Goal: Complete application form: Complete application form

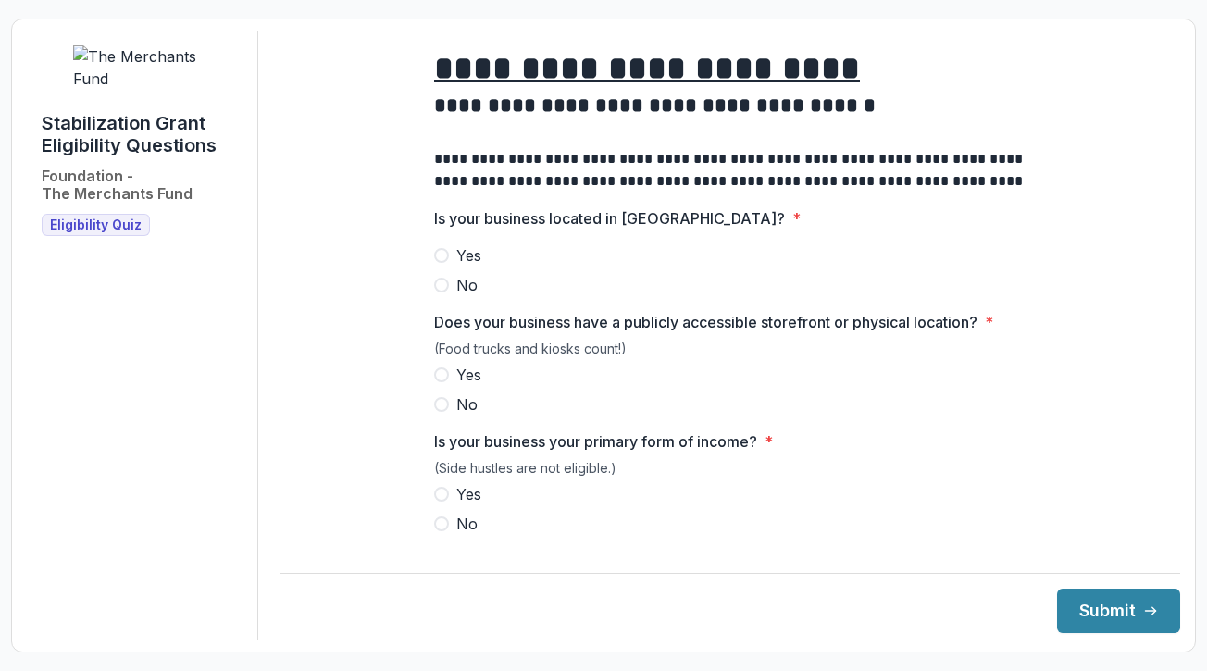
click at [441, 263] on span at bounding box center [441, 255] width 15 height 15
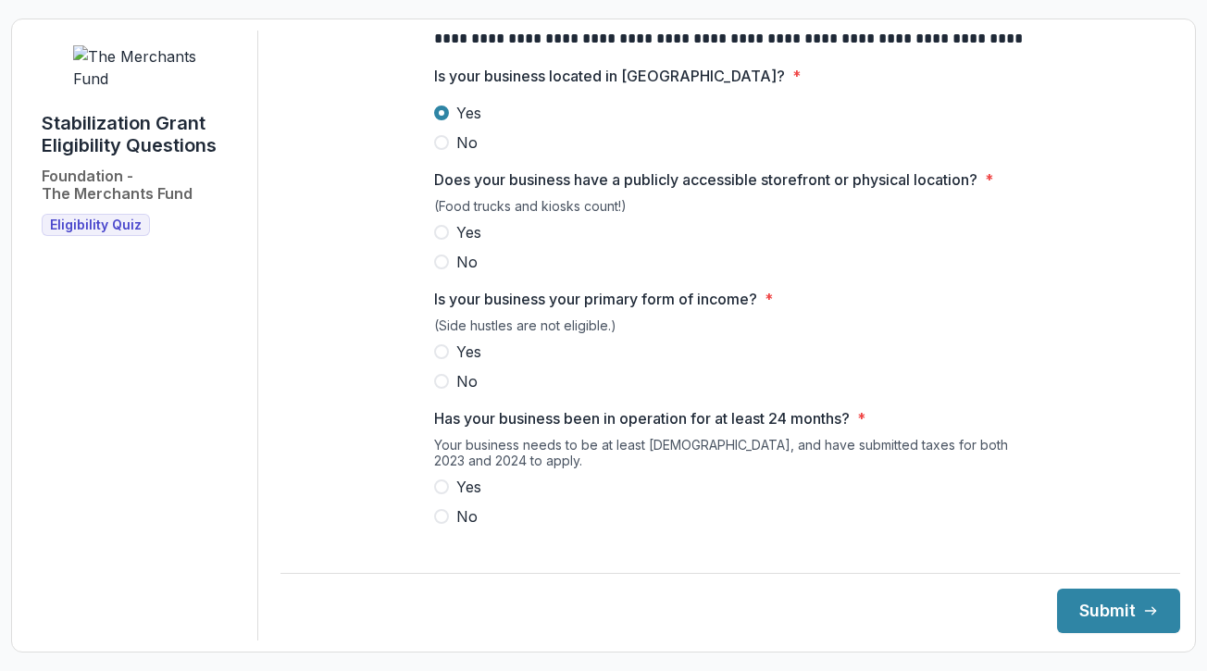
scroll to position [143, 0]
click at [443, 239] on span at bounding box center [441, 231] width 15 height 15
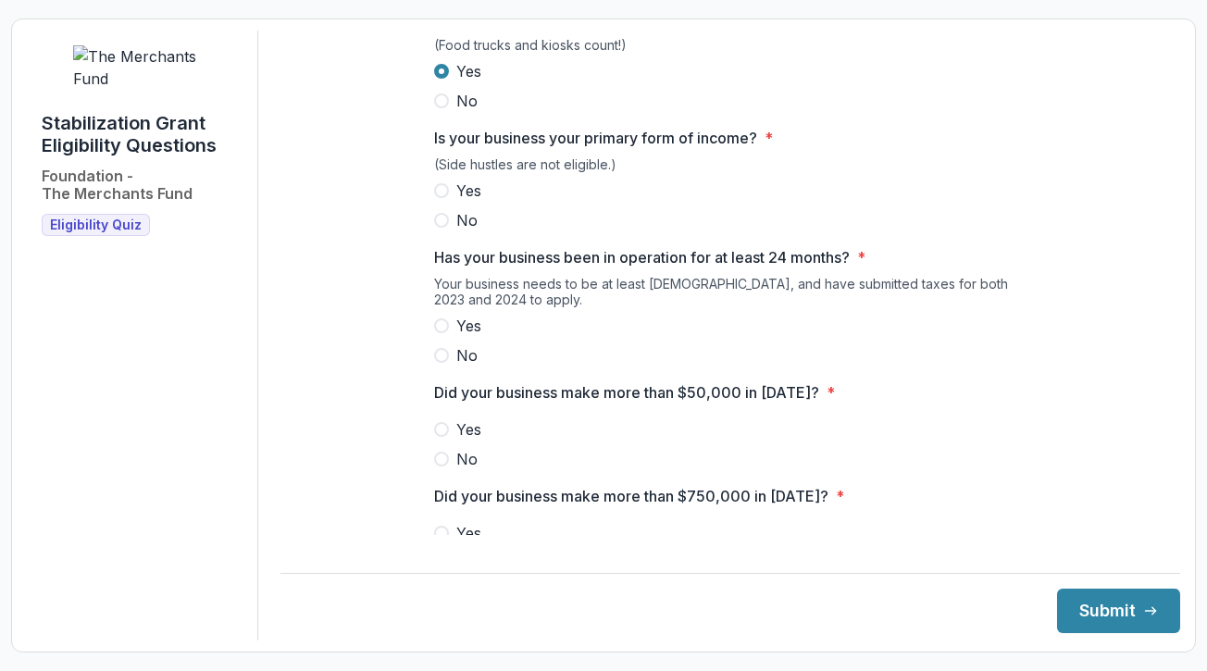
scroll to position [305, 0]
click at [441, 196] on span at bounding box center [441, 188] width 15 height 15
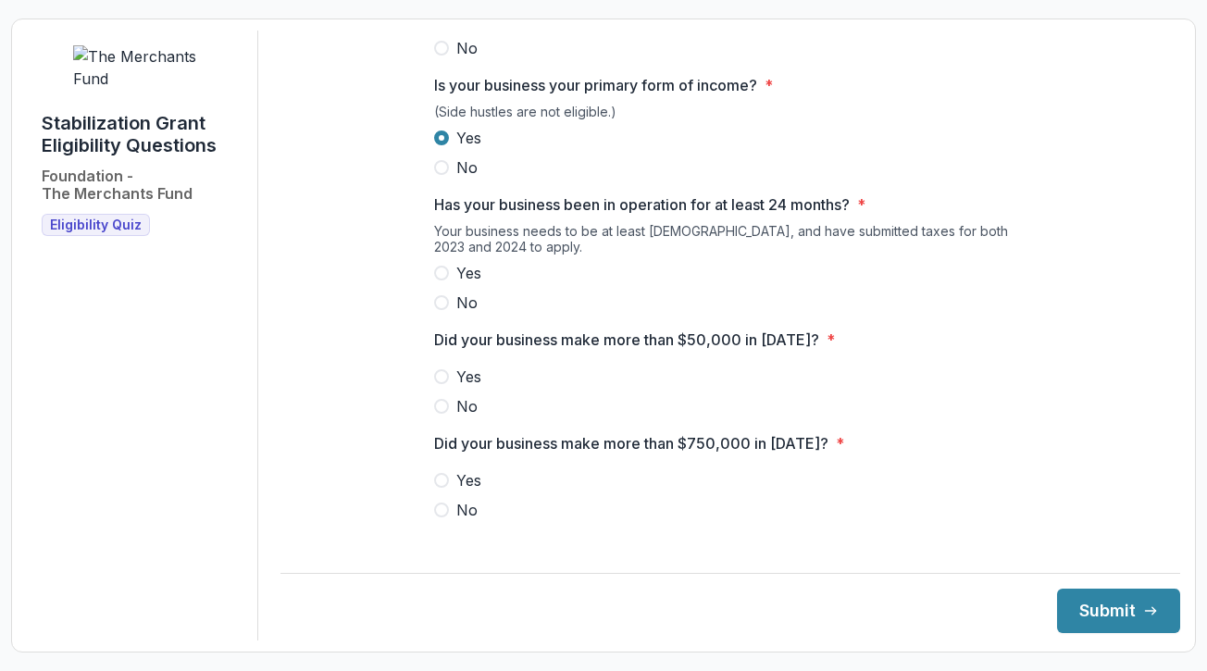
scroll to position [376, 0]
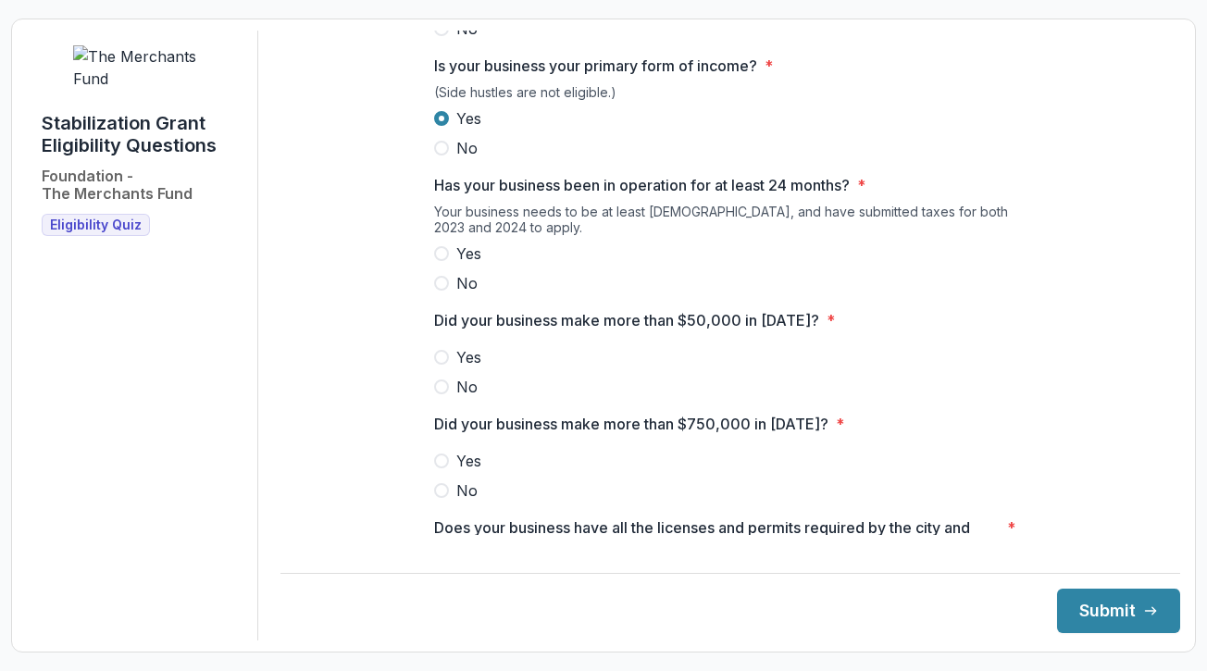
click at [444, 261] on span at bounding box center [441, 253] width 15 height 15
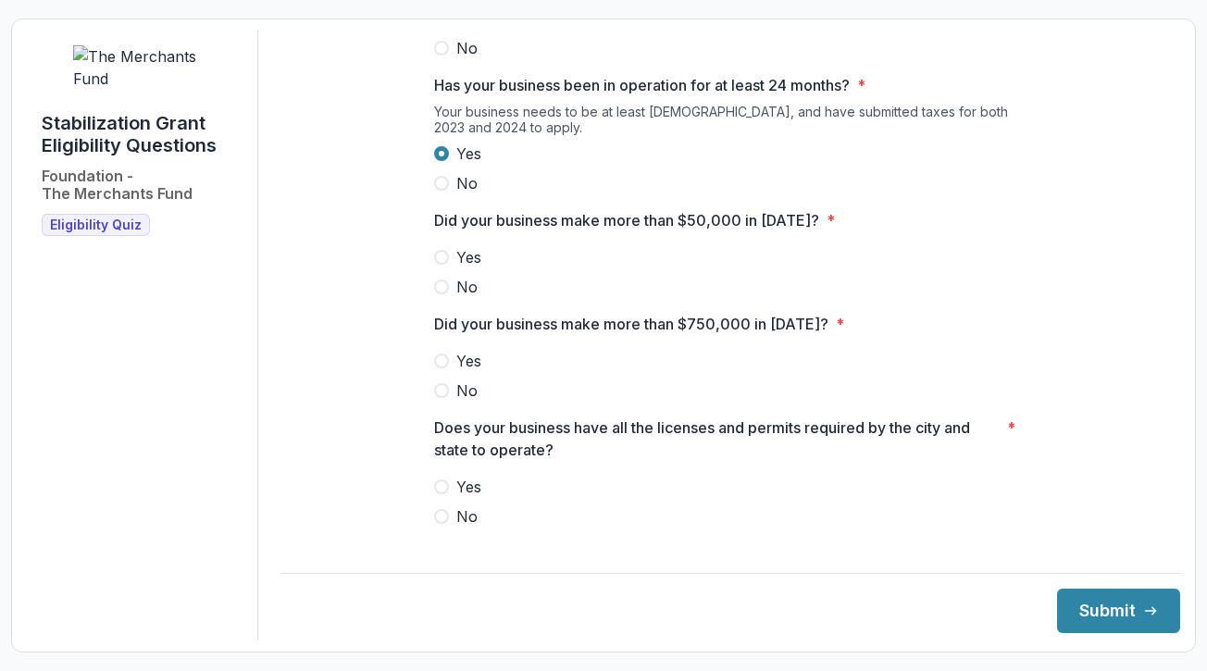
scroll to position [477, 0]
click at [452, 267] on label "Yes" at bounding box center [730, 256] width 592 height 22
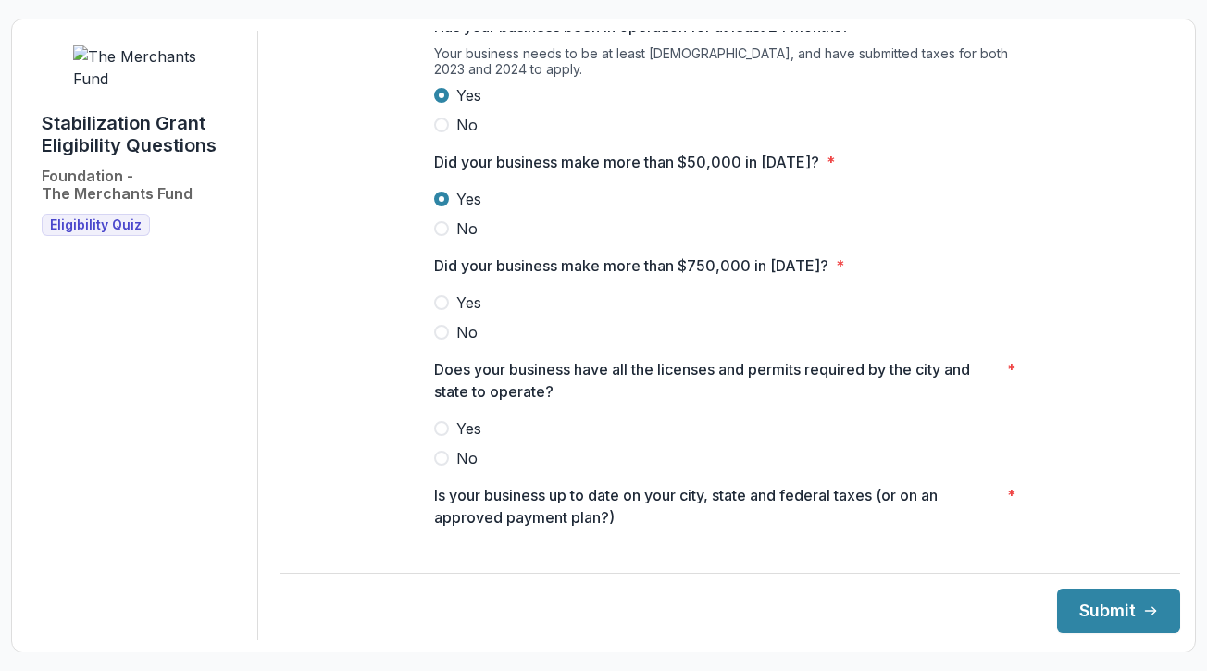
scroll to position [548, 0]
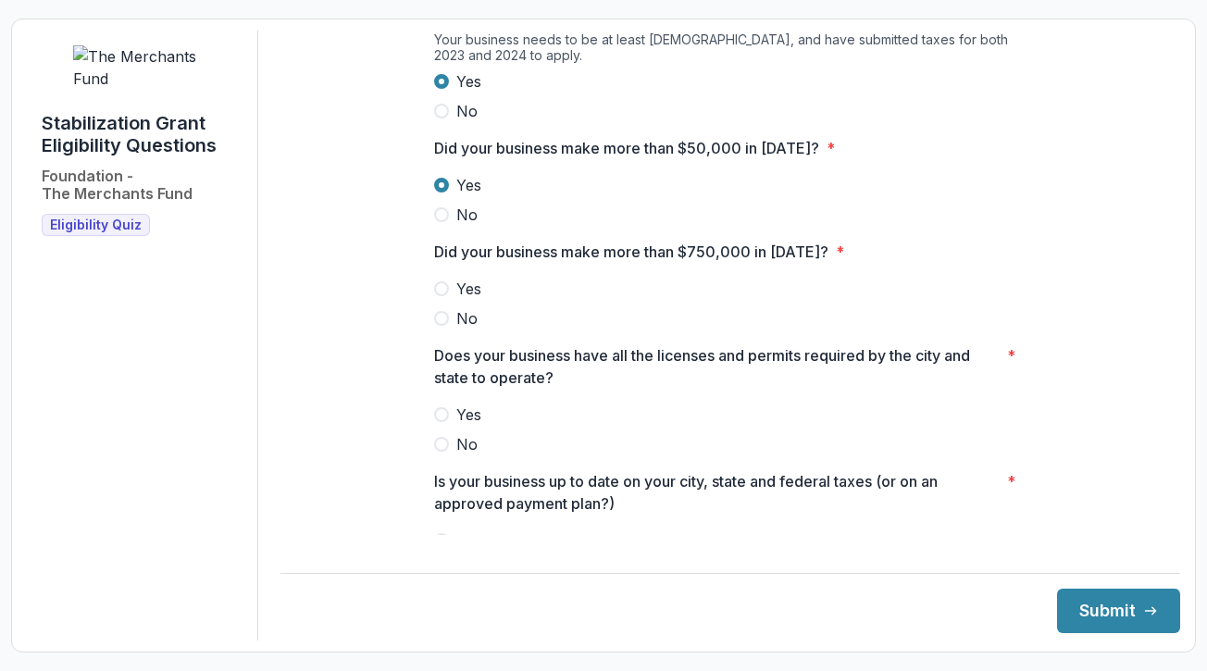
click at [441, 326] on span at bounding box center [441, 318] width 15 height 15
click at [446, 426] on label "Yes" at bounding box center [730, 414] width 592 height 22
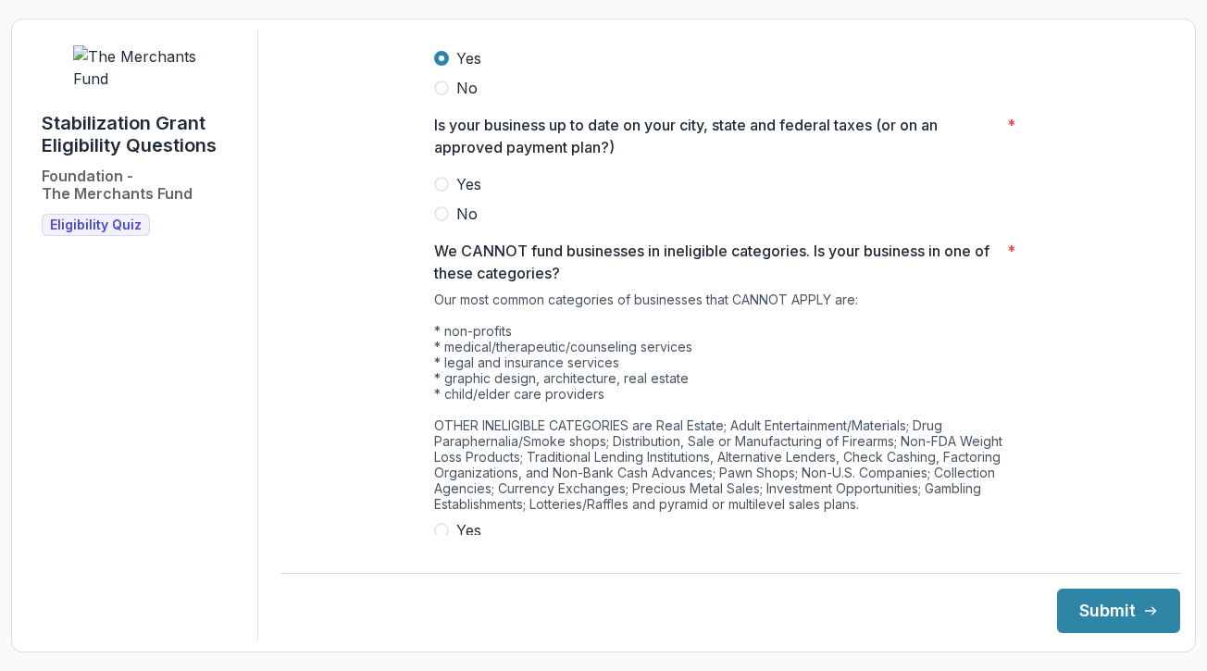
scroll to position [910, 0]
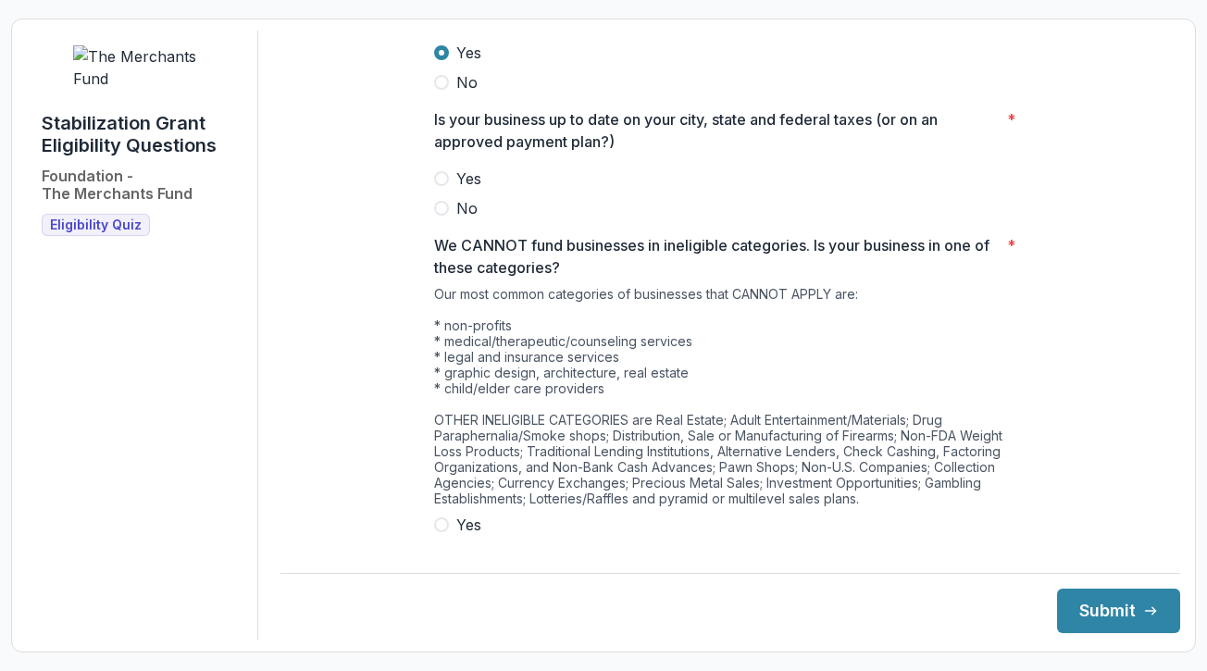
click at [443, 186] on span at bounding box center [441, 178] width 15 height 15
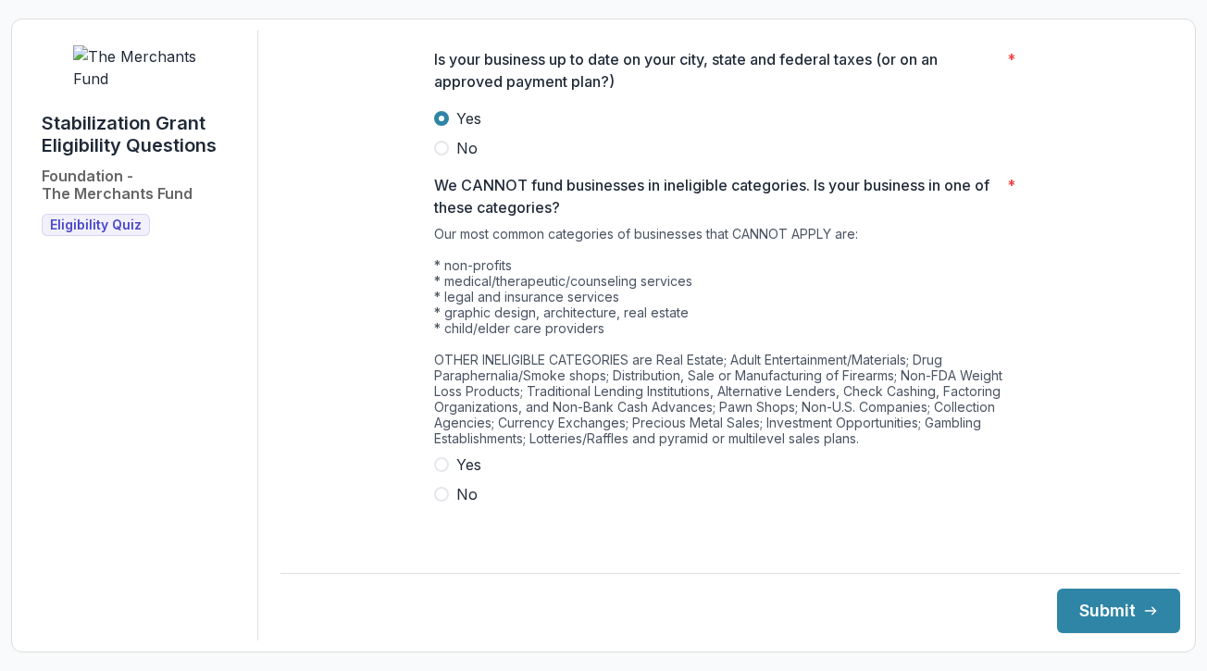
scroll to position [969, 0]
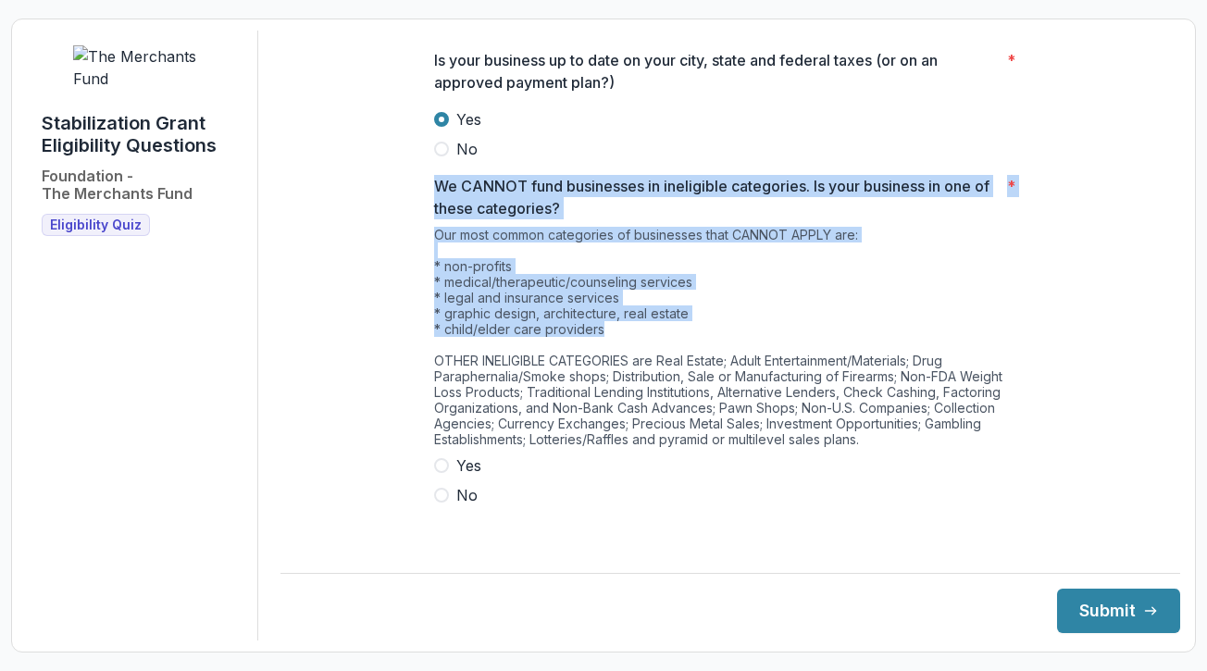
drag, startPoint x: 432, startPoint y: 208, endPoint x: 609, endPoint y: 343, distance: 222.4
click at [609, 343] on div "We CANNOT fund businesses in ineligible categories. Is your business in one of …" at bounding box center [730, 340] width 592 height 331
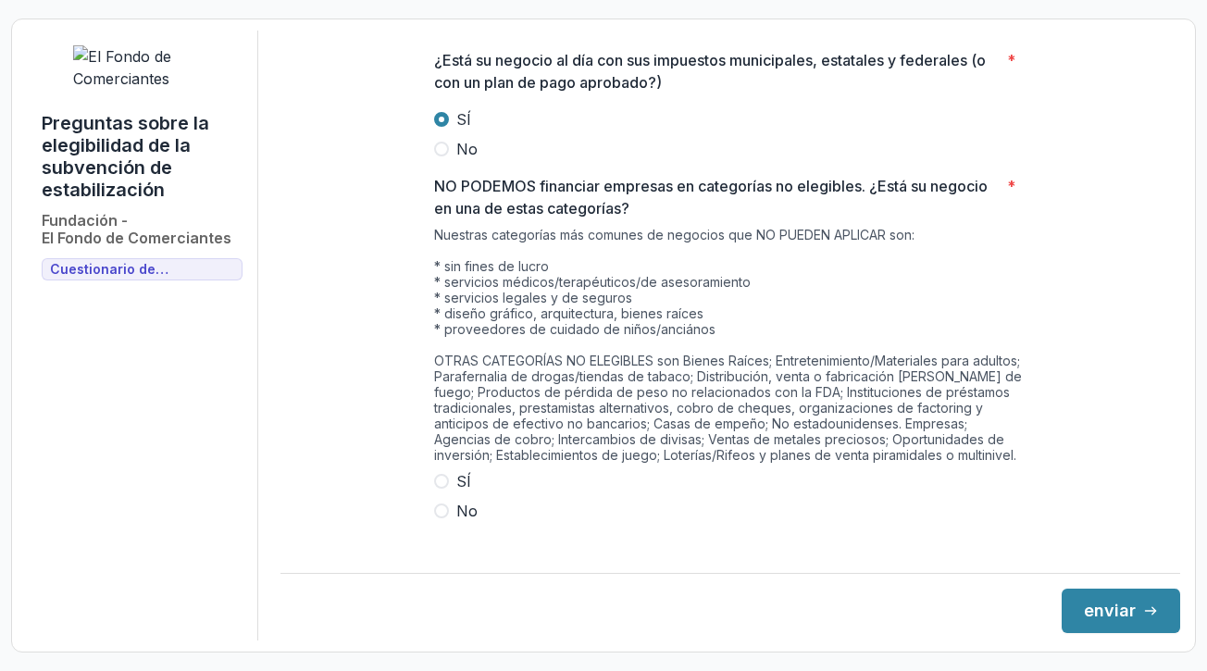
click at [440, 489] on span at bounding box center [441, 481] width 15 height 15
click at [1081, 613] on button "enviar" at bounding box center [1120, 610] width 118 height 44
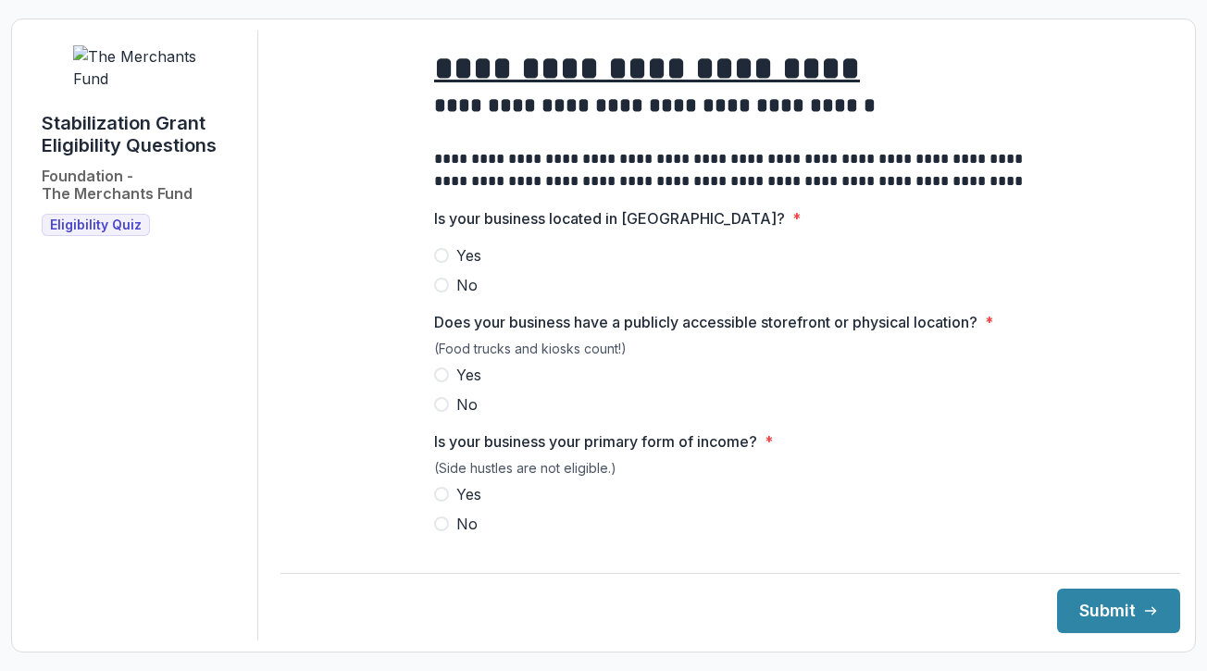
click at [439, 263] on span at bounding box center [441, 255] width 15 height 15
click at [436, 382] on span at bounding box center [441, 374] width 15 height 15
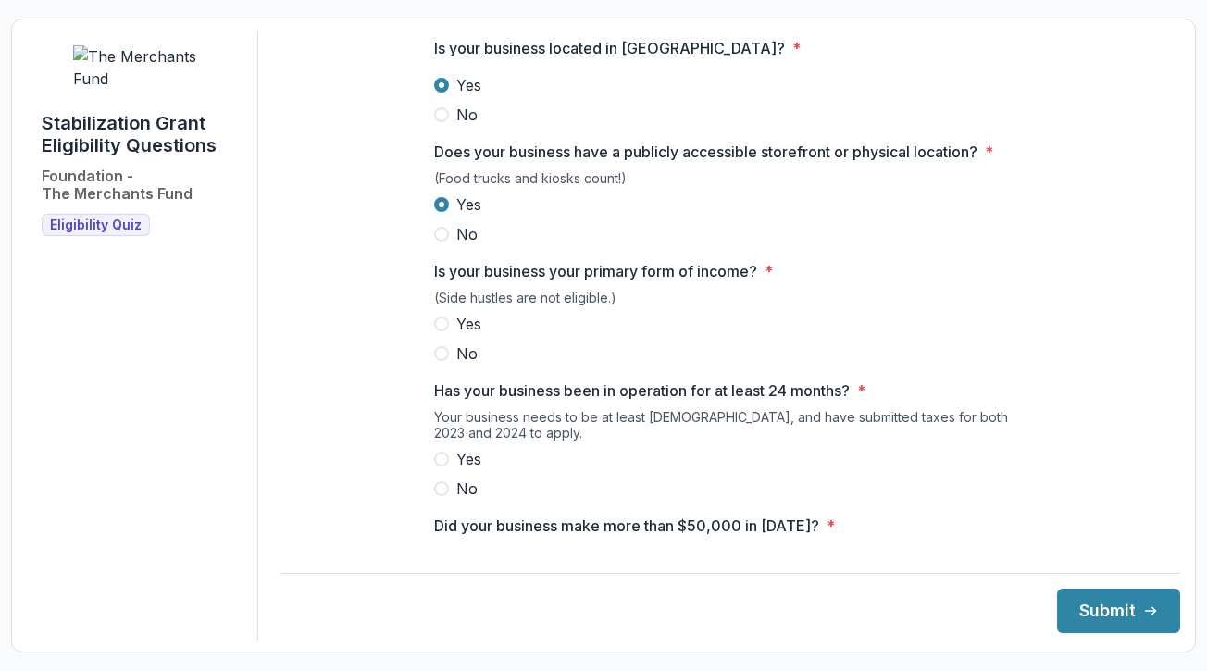
scroll to position [186, 0]
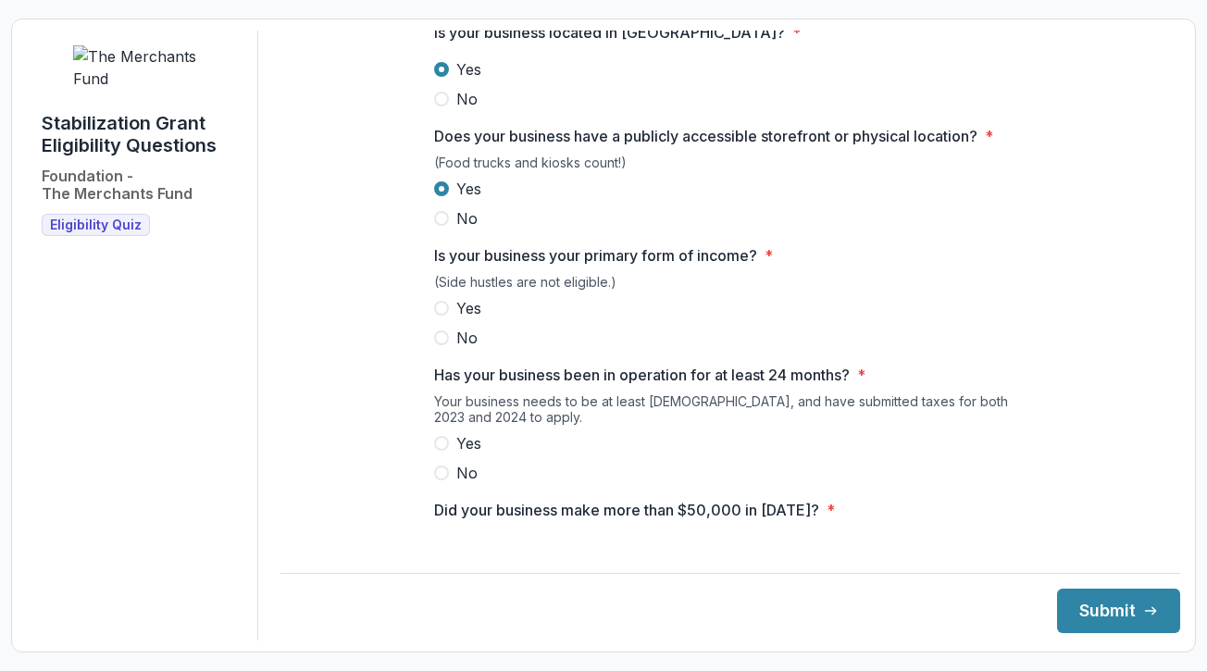
click at [442, 316] on span at bounding box center [441, 308] width 15 height 15
click at [441, 451] on span at bounding box center [441, 443] width 15 height 15
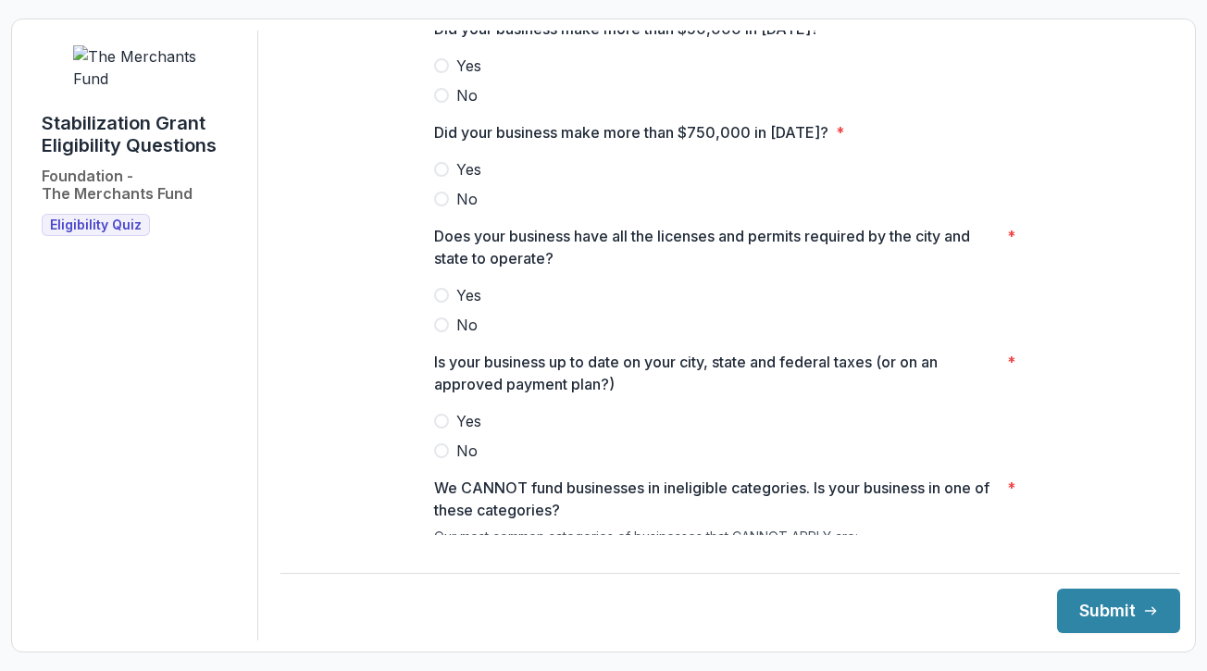
scroll to position [679, 0]
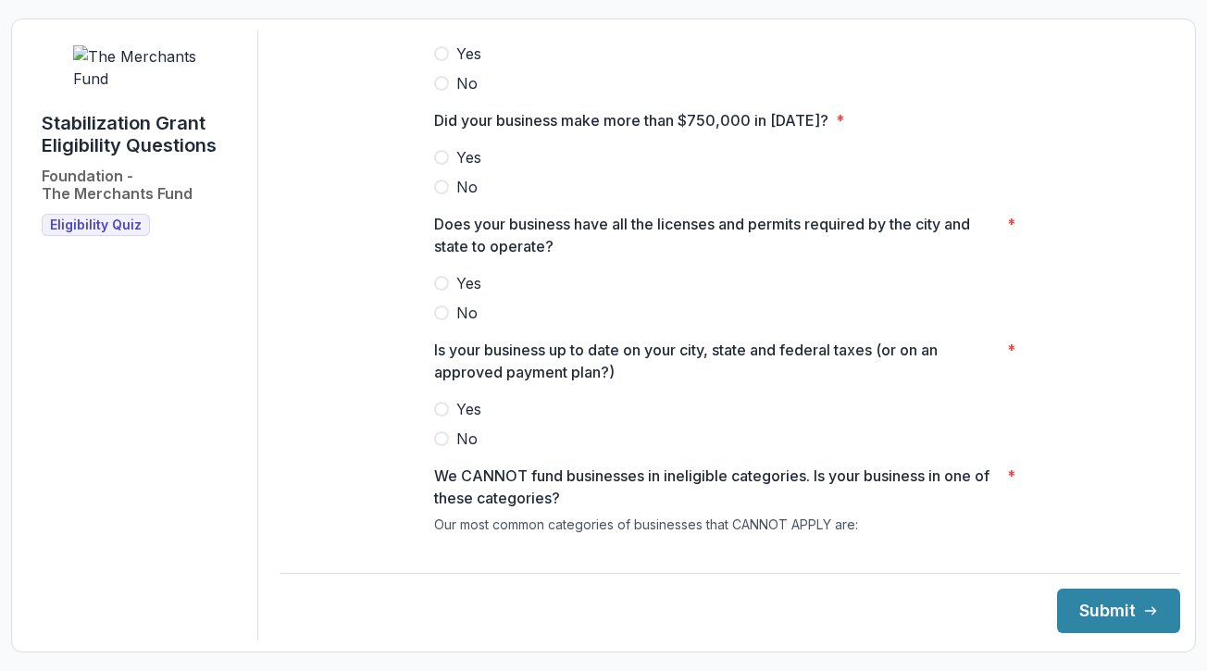
click at [439, 194] on span at bounding box center [441, 186] width 15 height 15
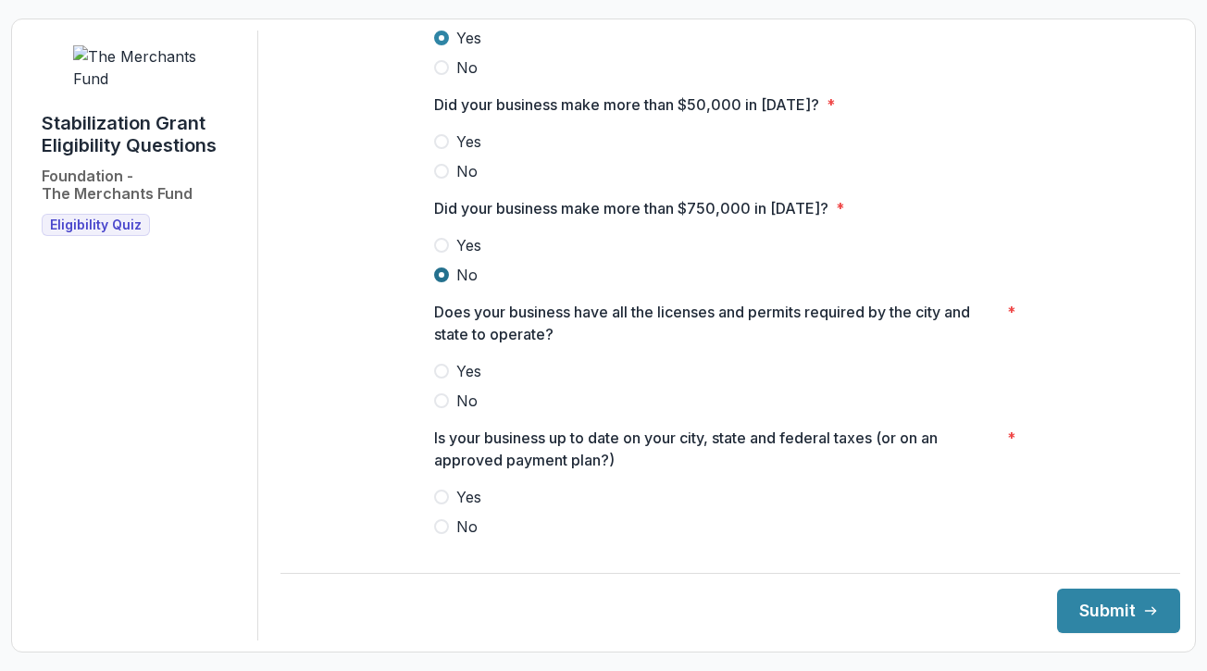
scroll to position [582, 0]
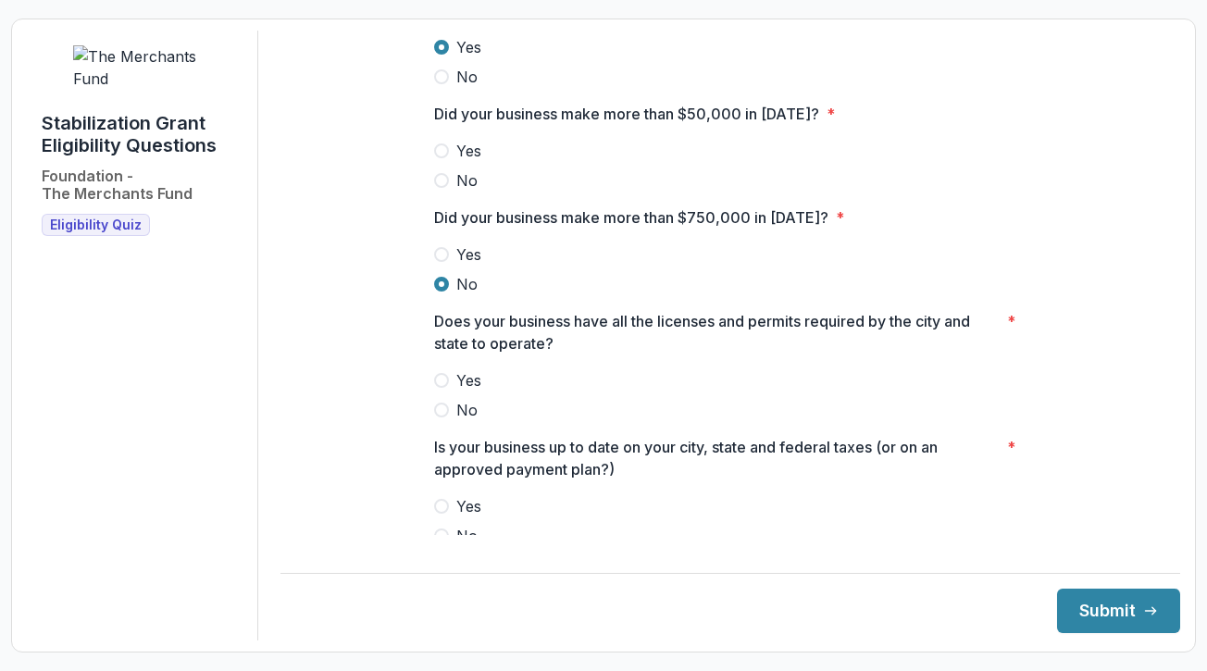
click at [442, 158] on span at bounding box center [441, 150] width 15 height 15
click at [440, 388] on span at bounding box center [441, 380] width 15 height 15
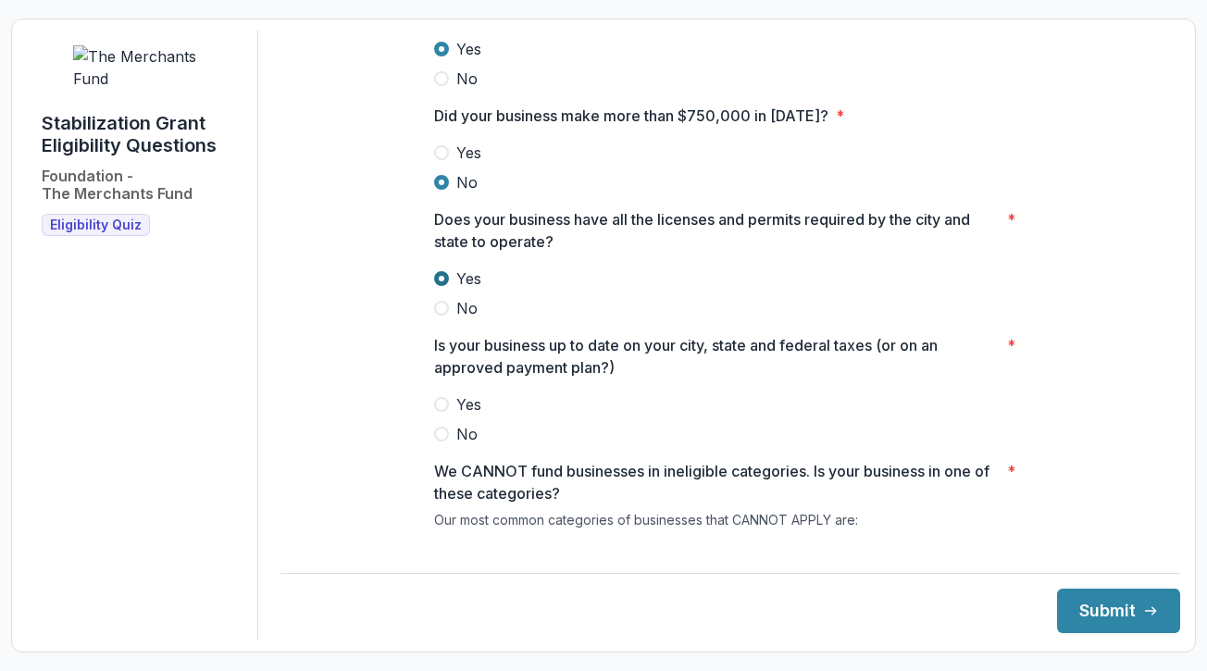
scroll to position [816, 0]
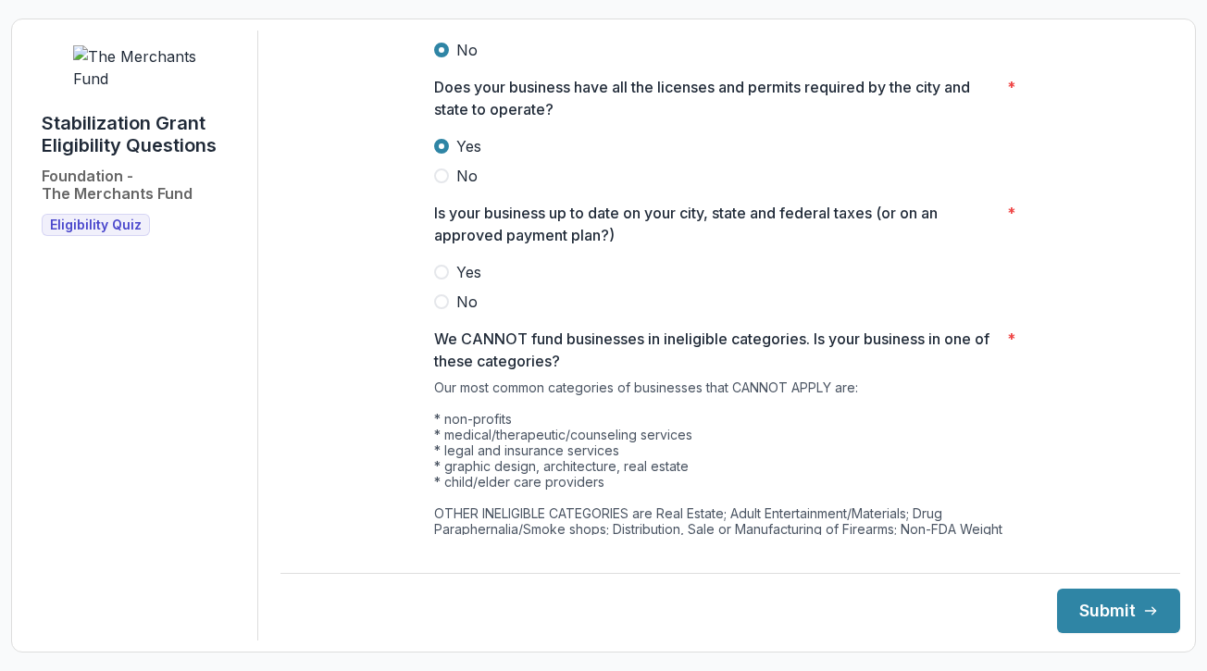
click at [438, 279] on span at bounding box center [441, 272] width 15 height 15
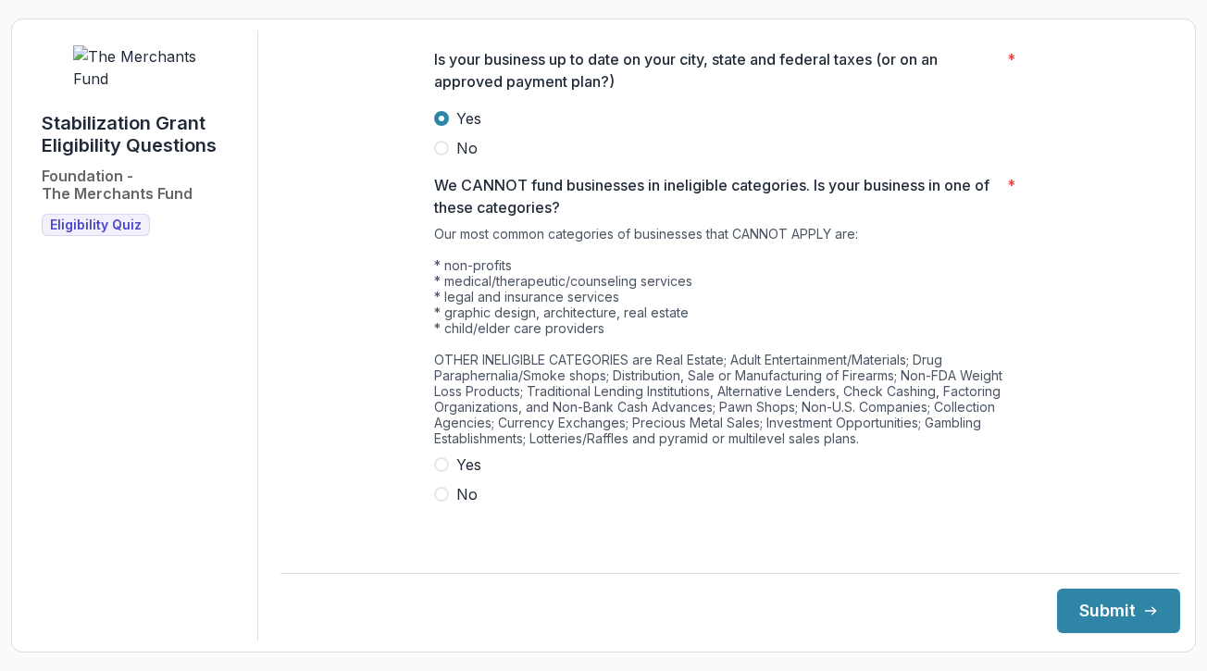
scroll to position [969, 0]
click at [439, 473] on span at bounding box center [441, 465] width 15 height 15
click at [1057, 600] on button "Submit" at bounding box center [1118, 610] width 123 height 44
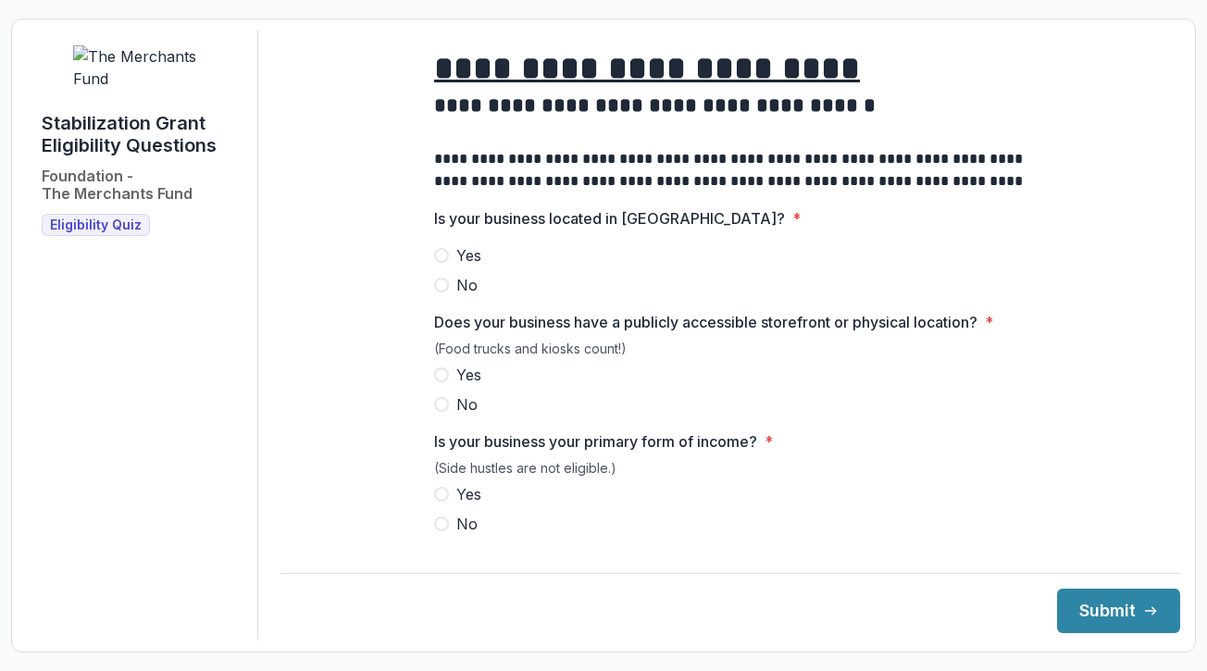
click at [443, 263] on span at bounding box center [441, 255] width 15 height 15
click at [442, 382] on span at bounding box center [441, 374] width 15 height 15
click at [439, 501] on span at bounding box center [441, 494] width 15 height 15
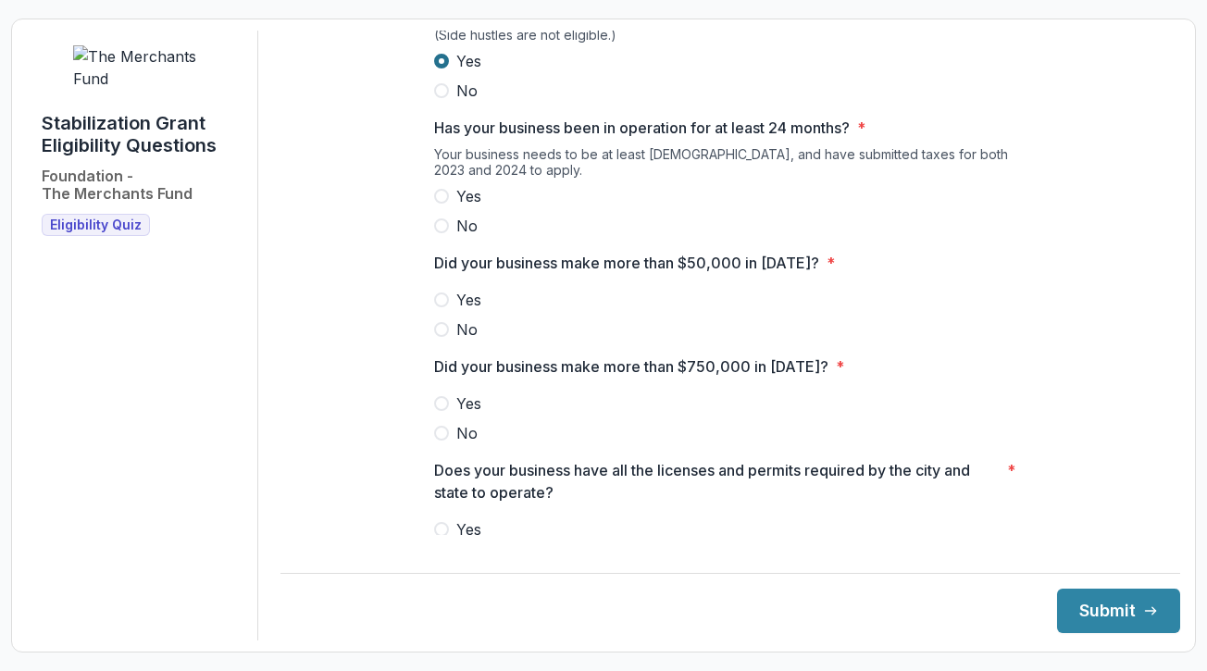
scroll to position [519, 0]
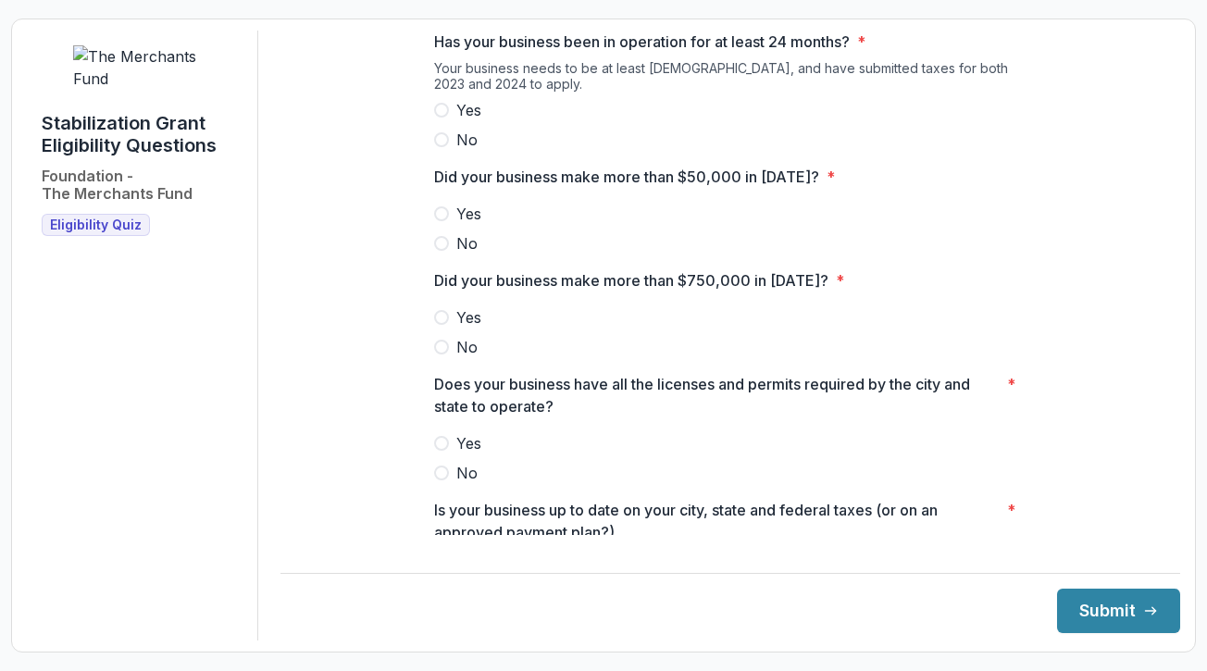
click at [439, 118] on span at bounding box center [441, 110] width 15 height 15
click at [445, 221] on span at bounding box center [441, 213] width 15 height 15
click at [439, 325] on span at bounding box center [441, 317] width 15 height 15
click at [446, 446] on label "Yes" at bounding box center [730, 443] width 592 height 22
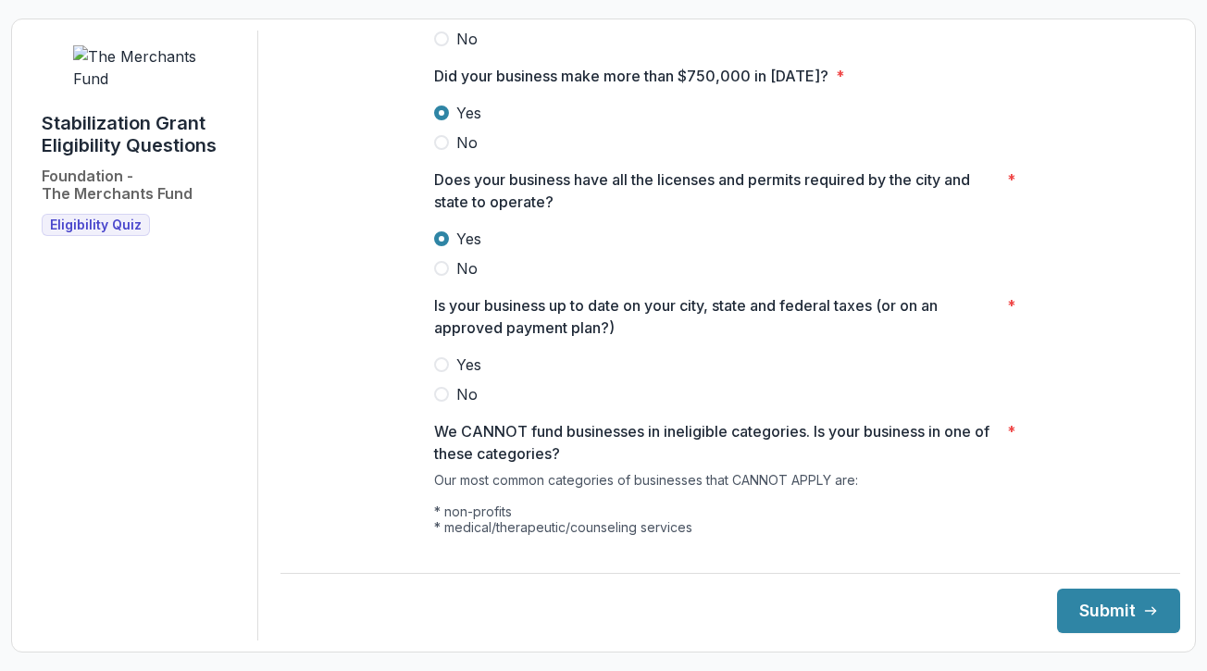
scroll to position [812, 0]
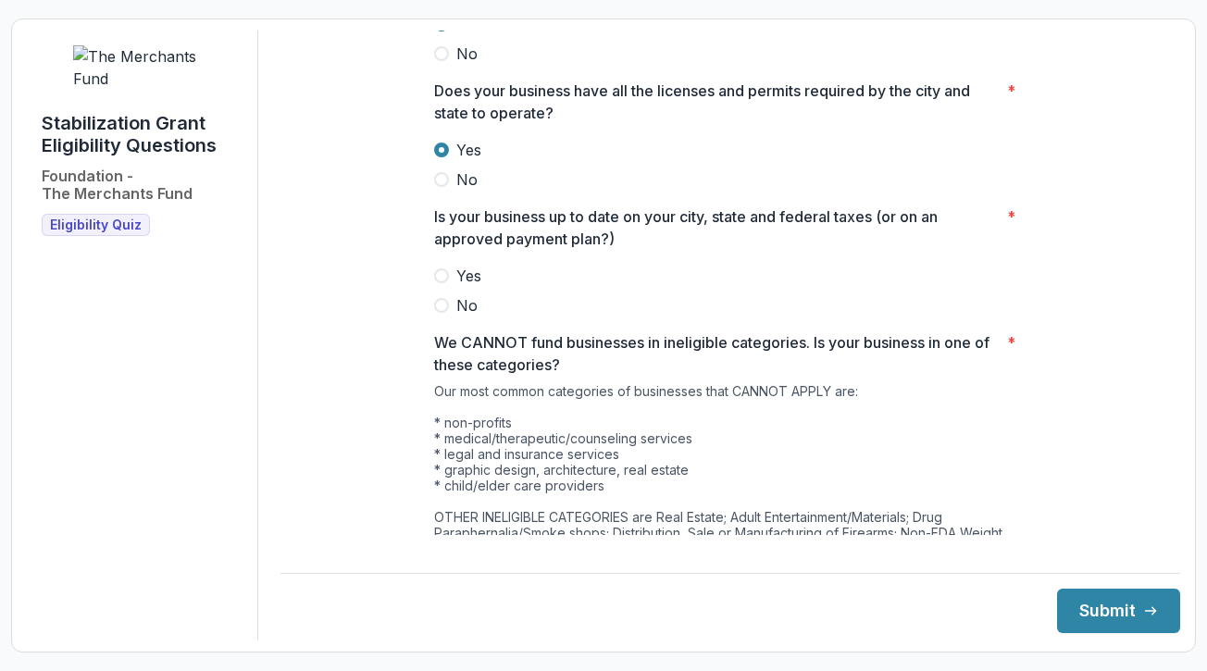
click at [440, 283] on span at bounding box center [441, 275] width 15 height 15
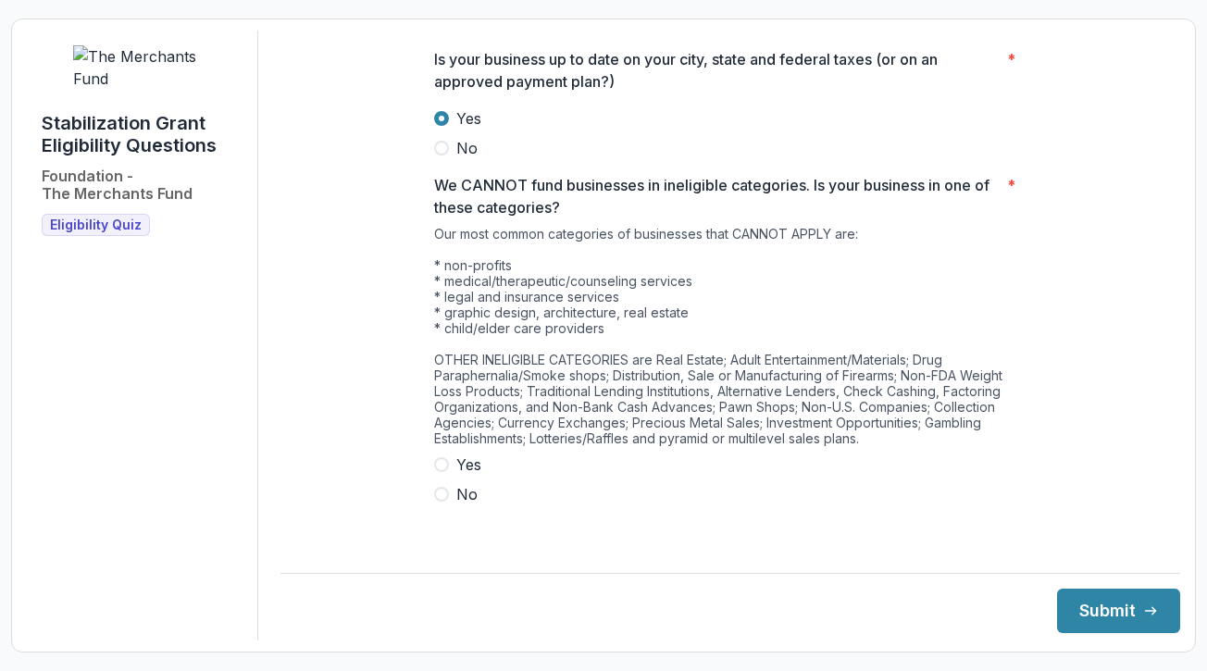
scroll to position [969, 0]
click at [440, 473] on span at bounding box center [441, 465] width 15 height 15
click at [1101, 612] on button "Submit" at bounding box center [1118, 610] width 123 height 44
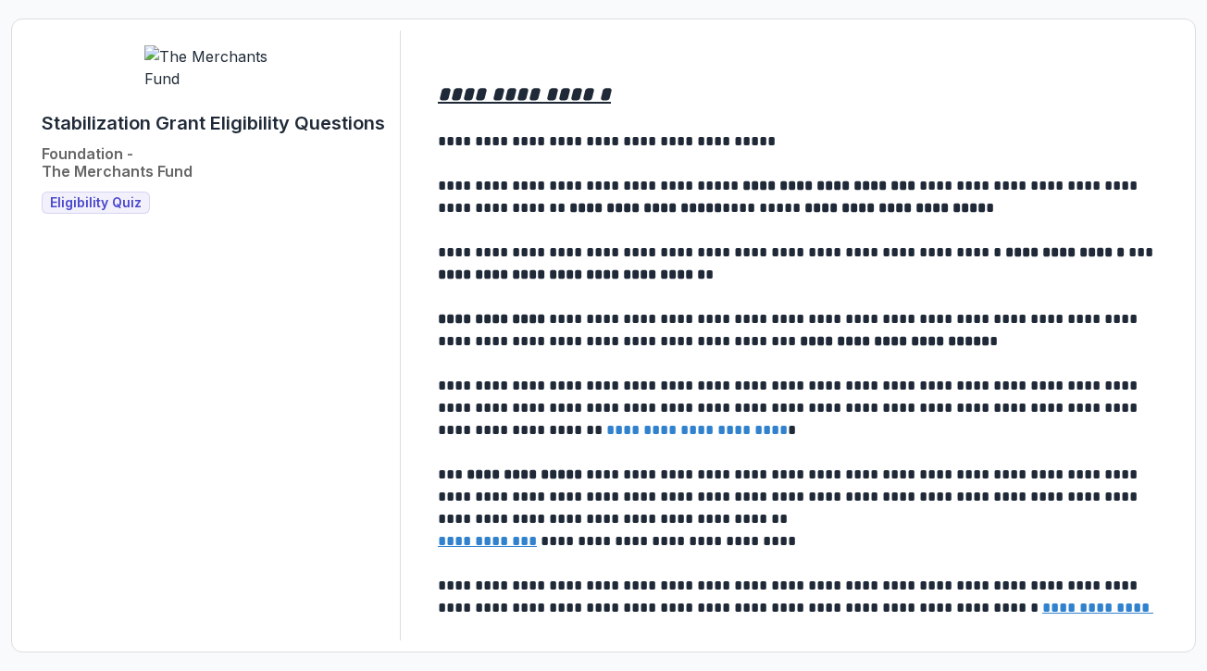
click at [131, 211] on span "Eligibility Quiz" at bounding box center [96, 203] width 92 height 16
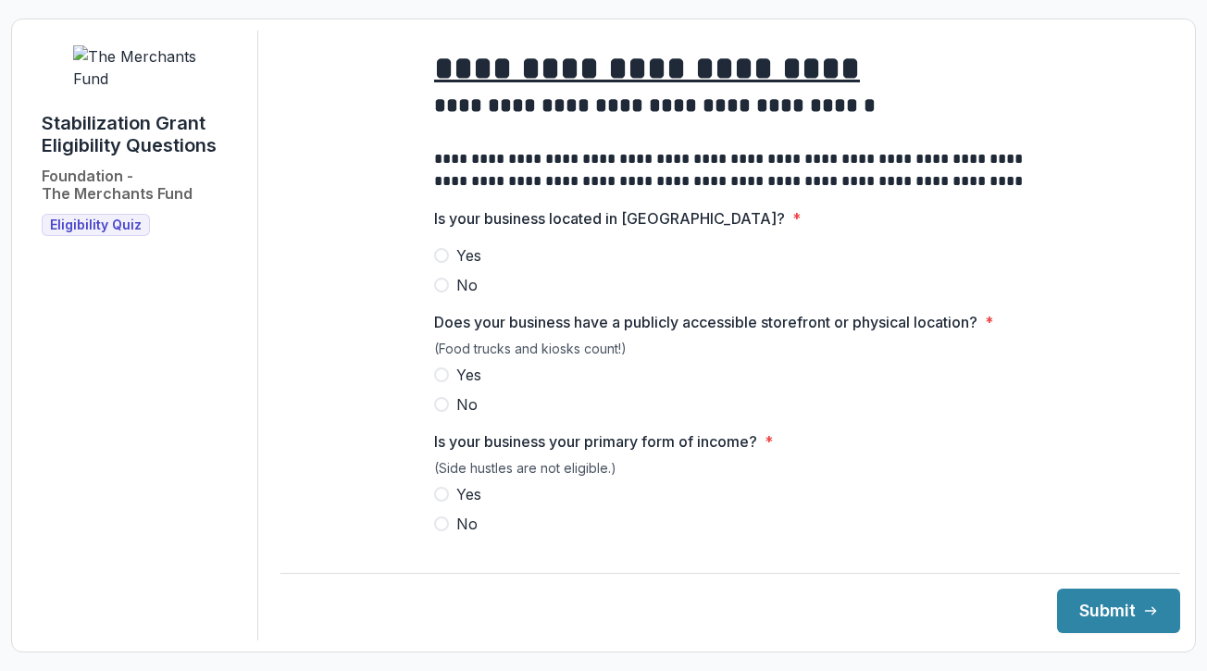
click at [444, 501] on span at bounding box center [441, 494] width 15 height 15
click at [439, 382] on span at bounding box center [441, 374] width 15 height 15
click at [434, 263] on span at bounding box center [441, 255] width 15 height 15
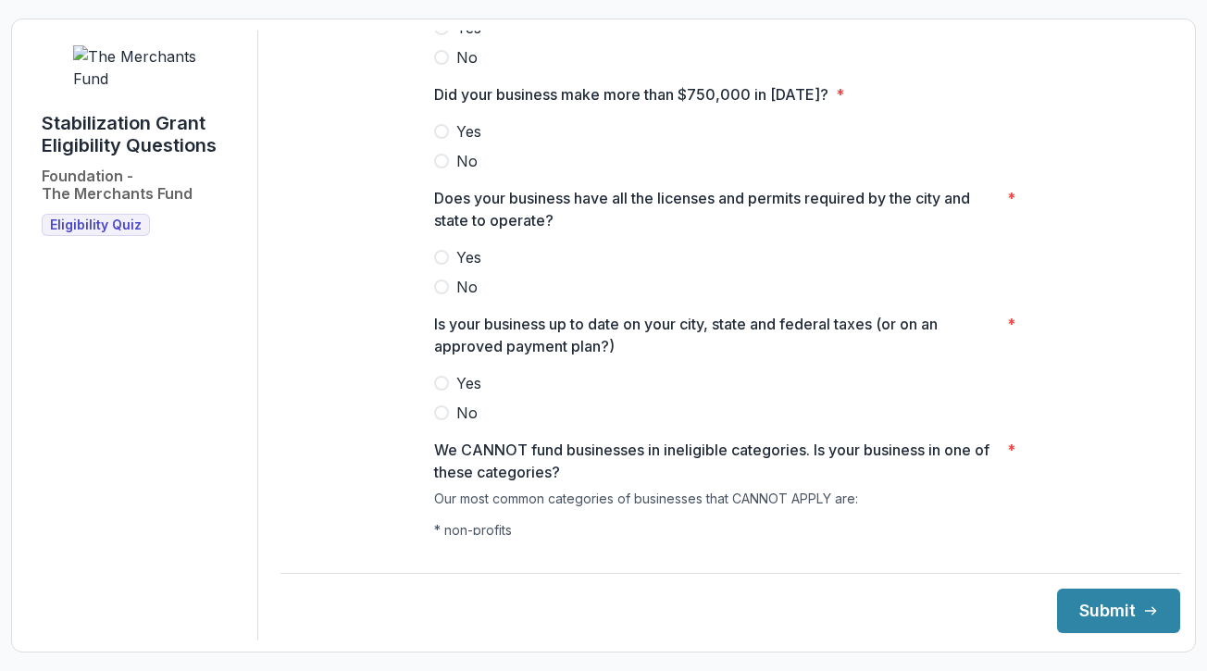
scroll to position [731, 0]
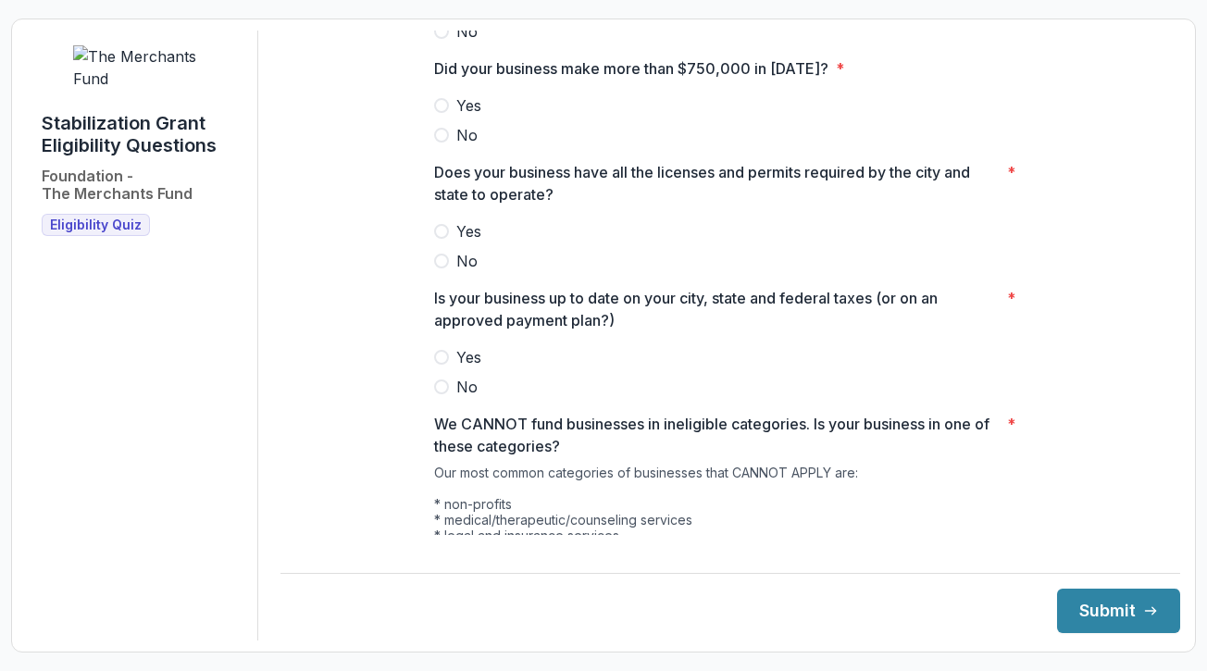
click at [438, 239] on span at bounding box center [441, 231] width 15 height 15
click at [442, 113] on span at bounding box center [441, 105] width 15 height 15
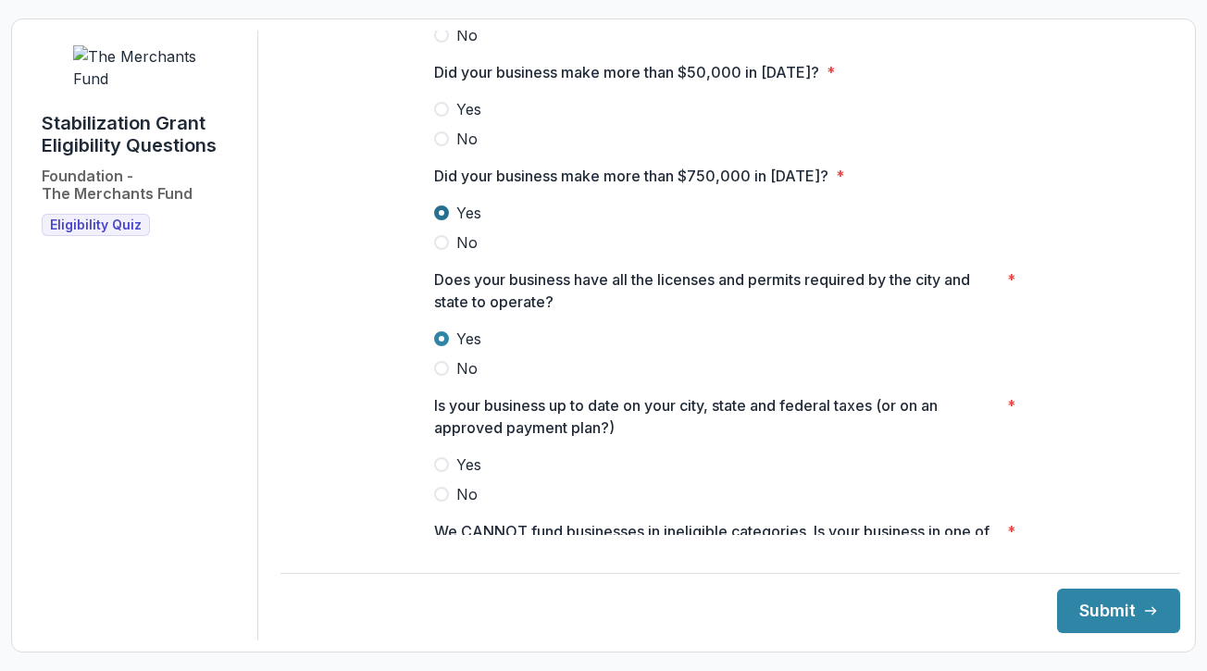
scroll to position [614, 0]
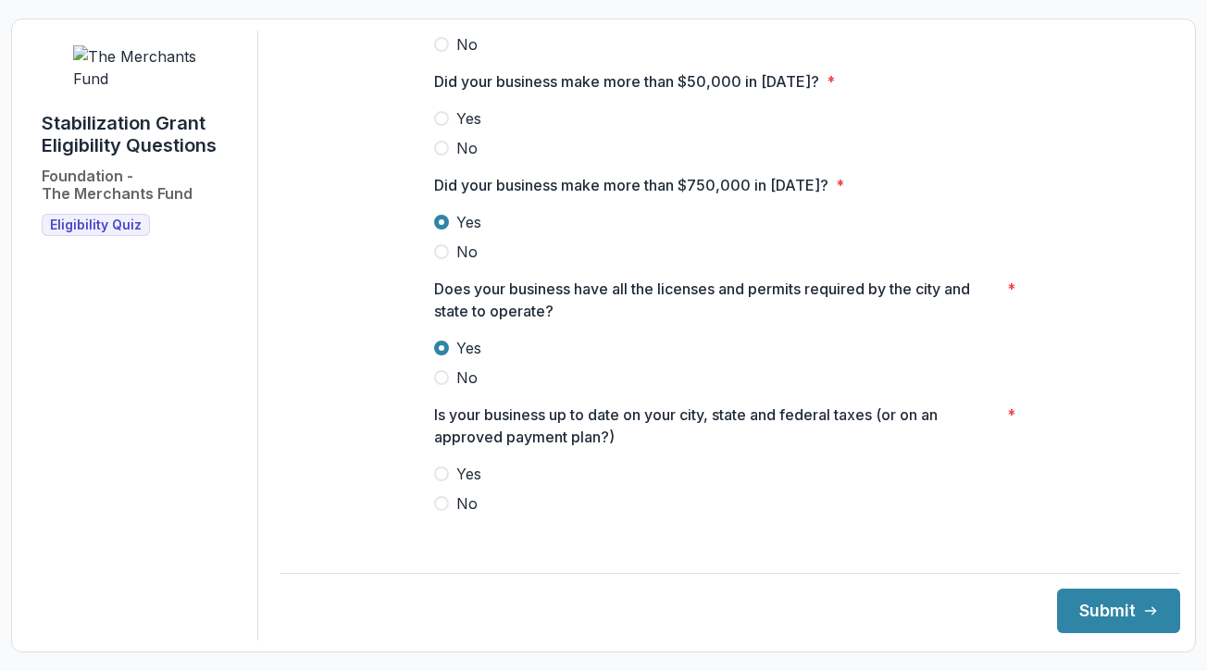
click at [444, 130] on label "Yes" at bounding box center [730, 118] width 592 height 22
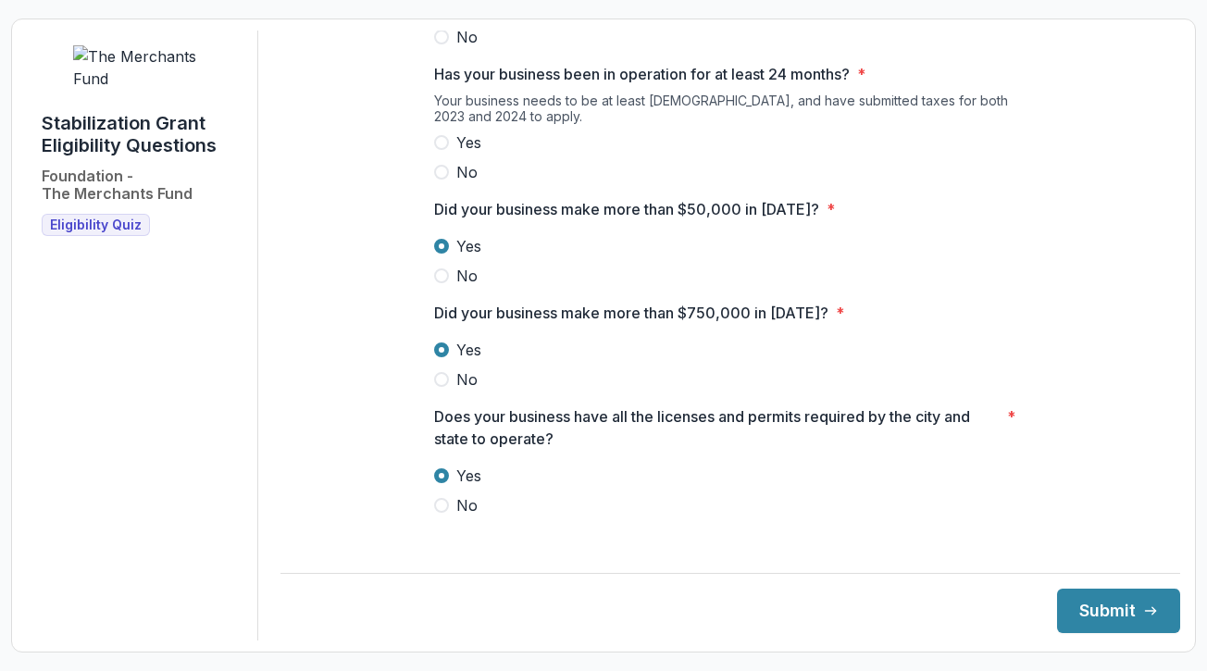
click at [446, 154] on label "Yes" at bounding box center [730, 142] width 592 height 22
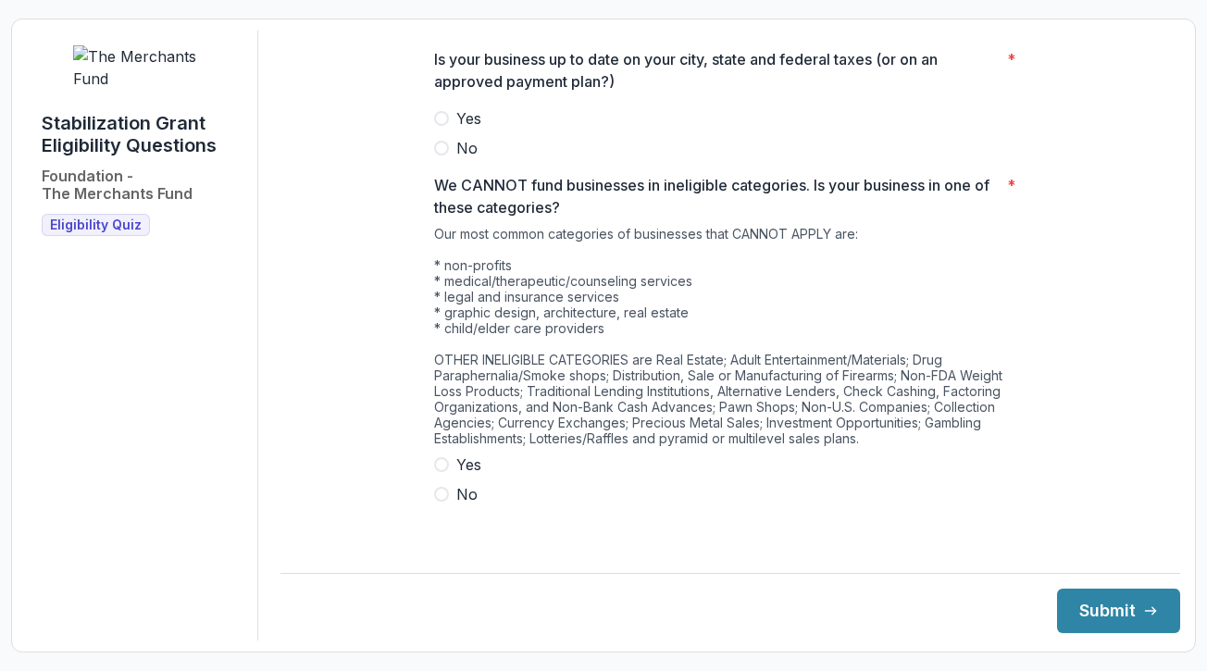
scroll to position [969, 0]
click at [434, 127] on span at bounding box center [441, 119] width 15 height 15
click at [439, 502] on span at bounding box center [441, 495] width 15 height 15
click at [1071, 623] on button "Submit" at bounding box center [1118, 610] width 123 height 44
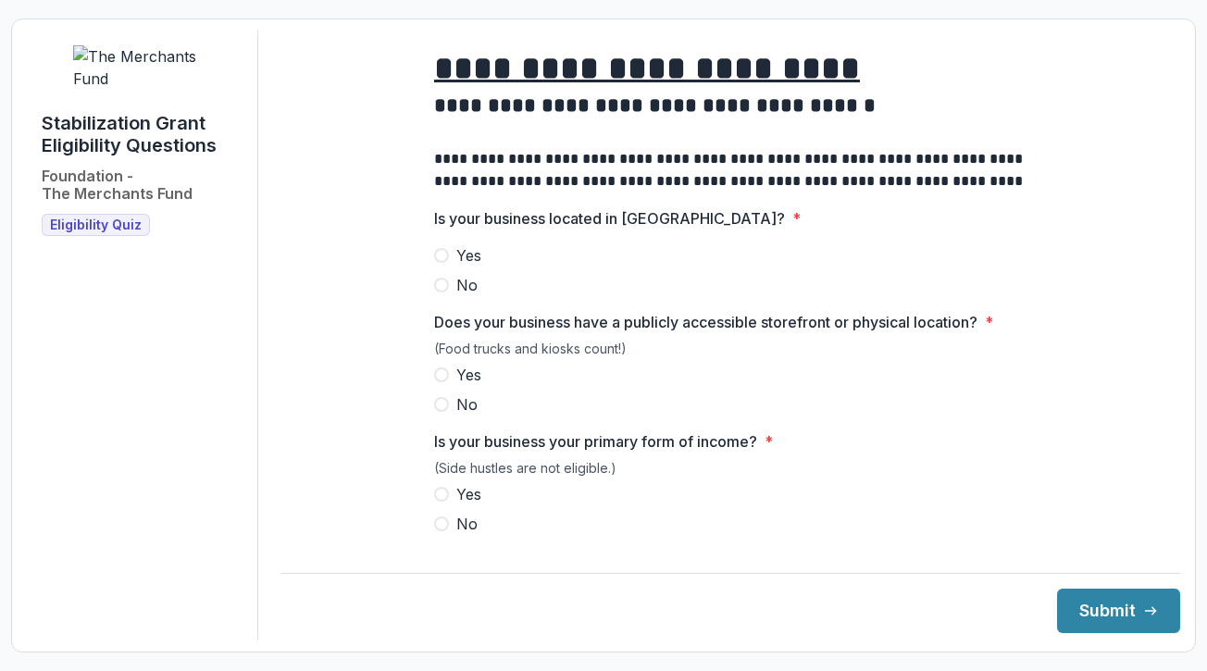
click at [440, 501] on span at bounding box center [441, 494] width 15 height 15
click at [439, 382] on span at bounding box center [441, 374] width 15 height 15
click at [440, 263] on span at bounding box center [441, 255] width 15 height 15
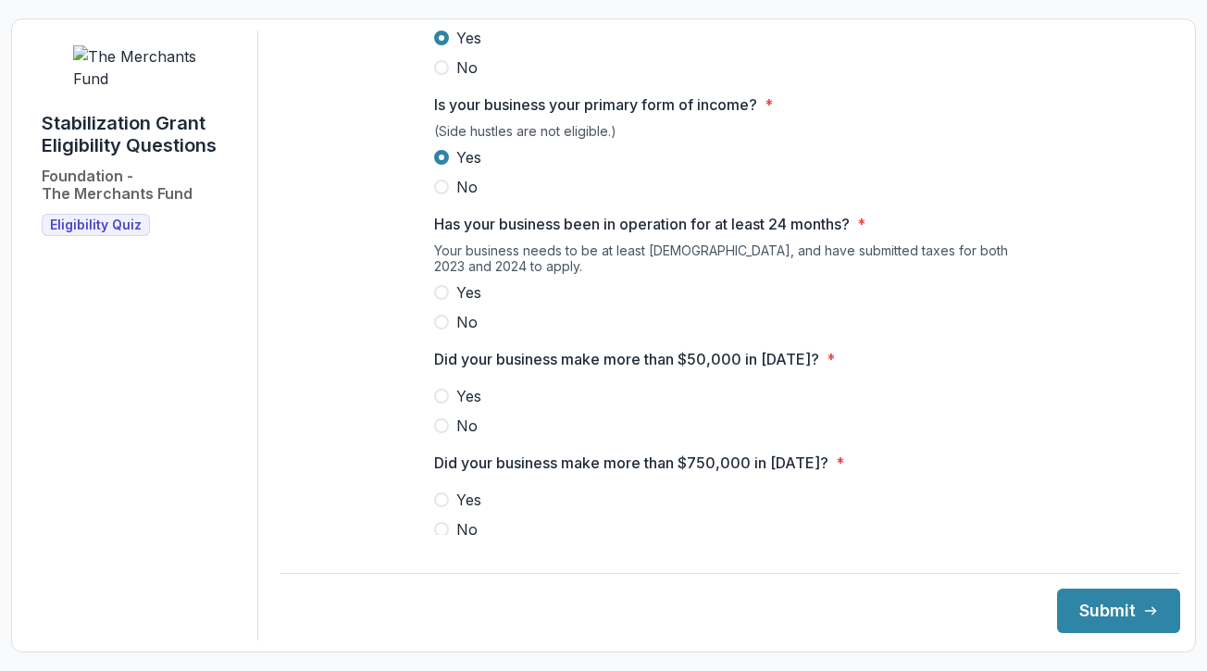
scroll to position [350, 0]
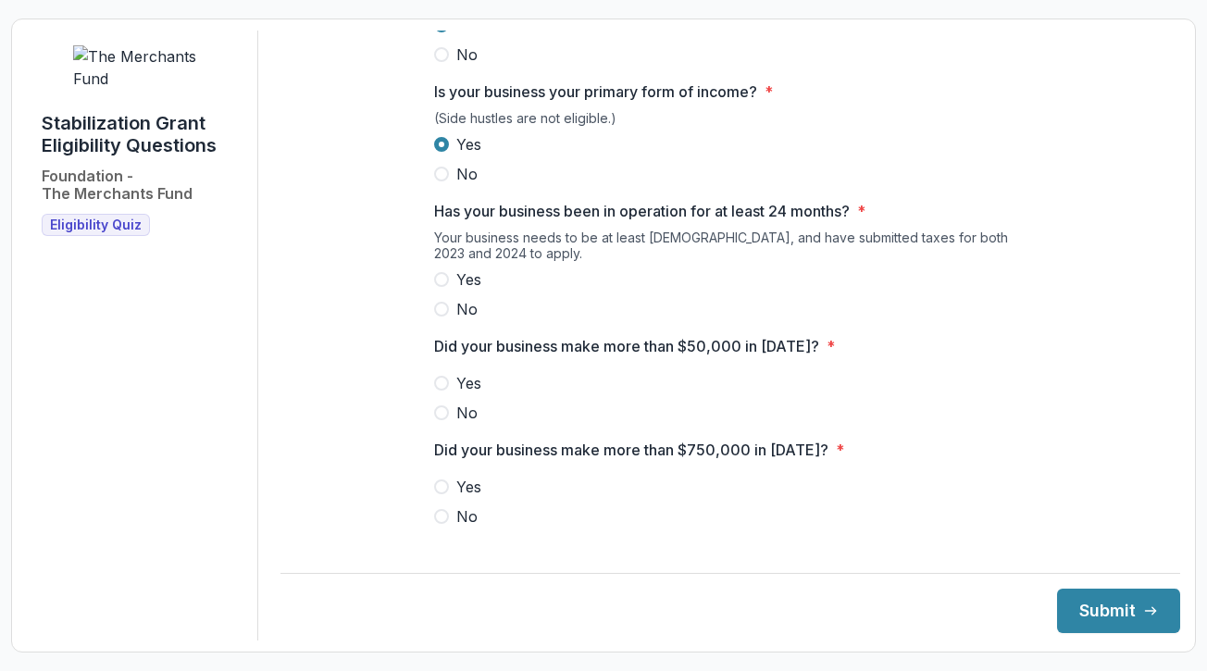
click at [442, 287] on span at bounding box center [441, 279] width 15 height 15
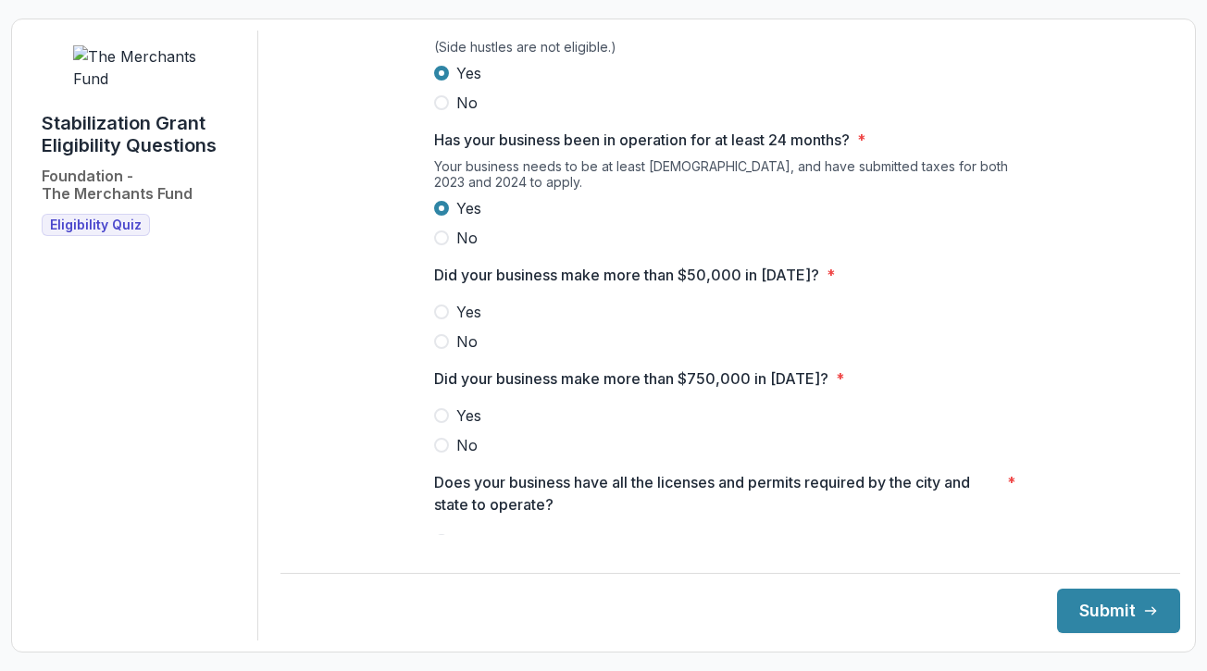
scroll to position [441, 0]
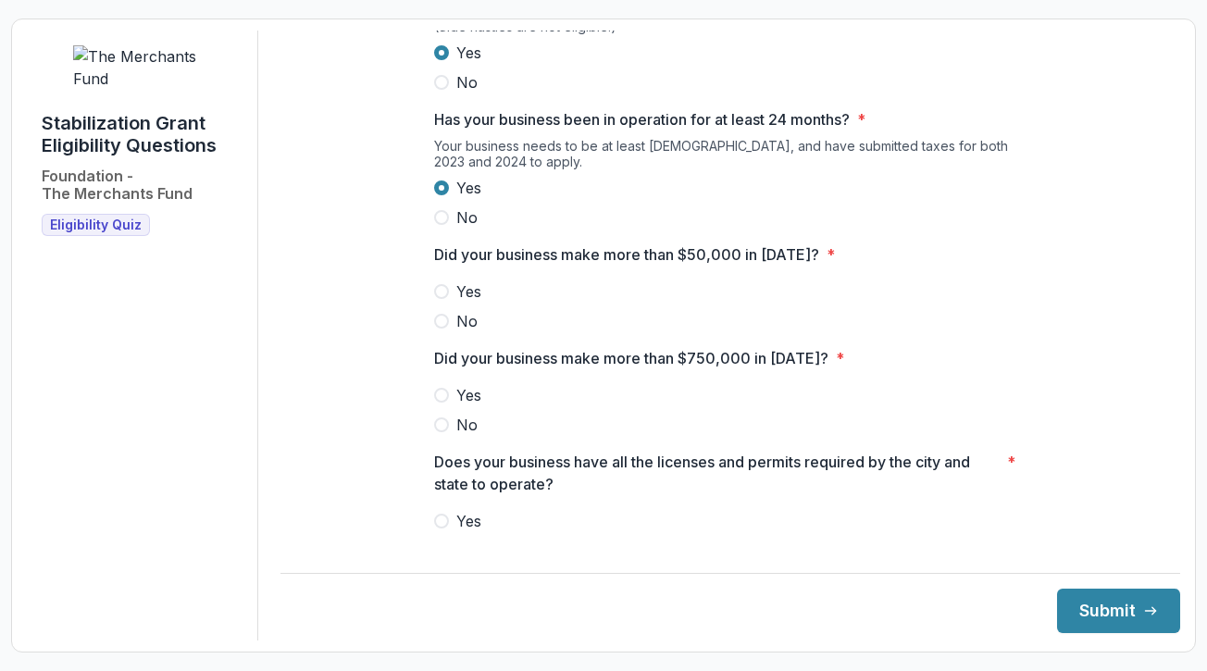
click at [445, 328] on span at bounding box center [441, 321] width 15 height 15
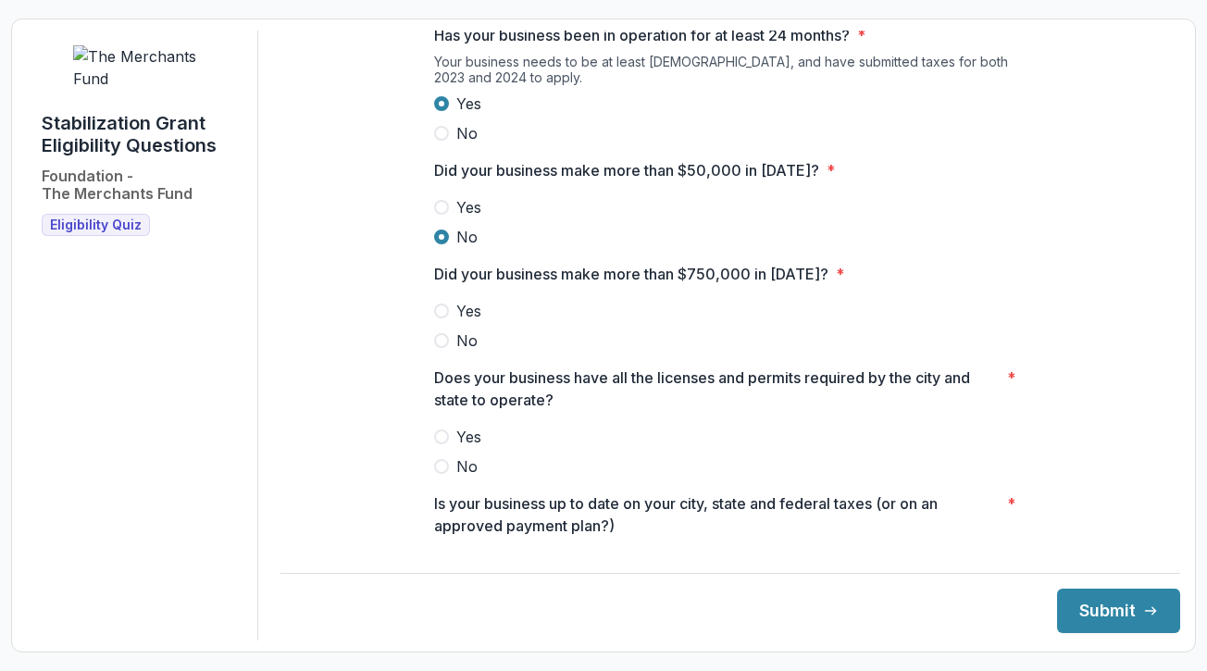
scroll to position [533, 0]
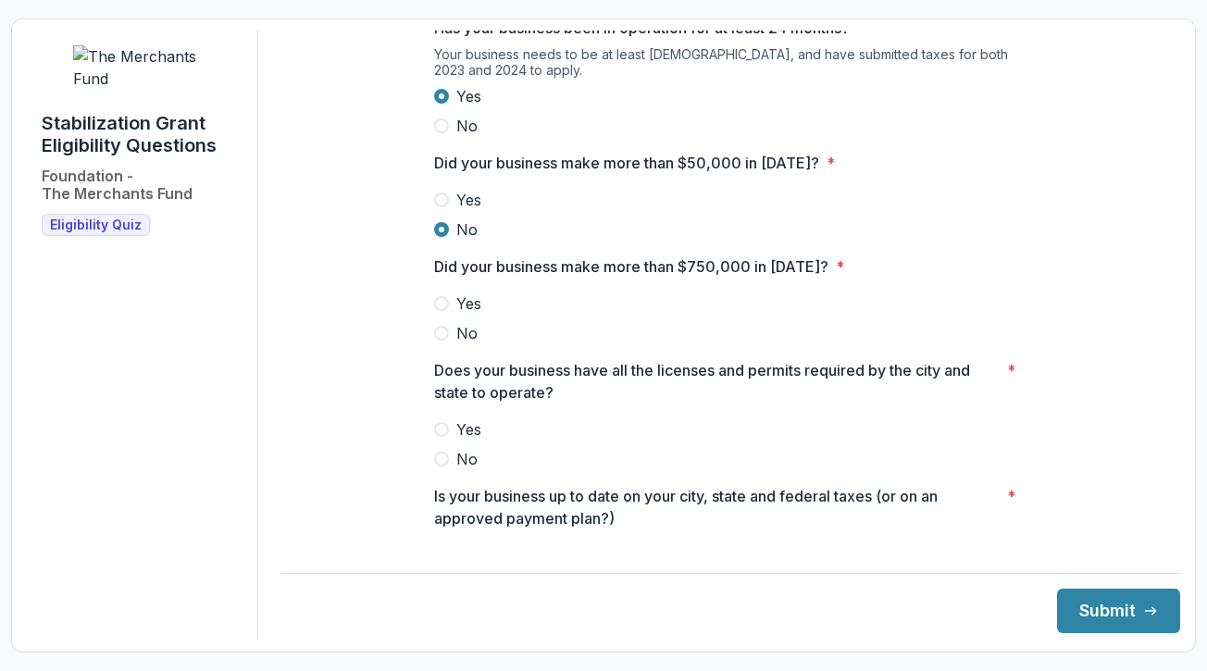
click at [440, 340] on span at bounding box center [441, 333] width 15 height 15
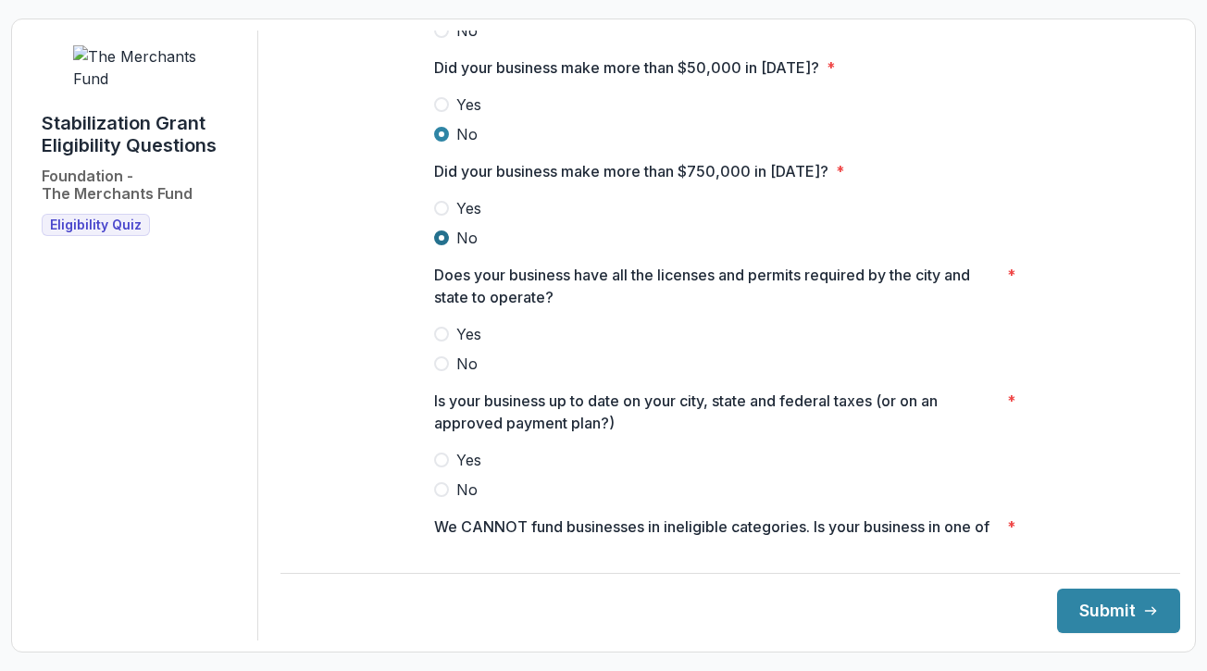
scroll to position [630, 0]
click at [439, 340] on span at bounding box center [441, 332] width 15 height 15
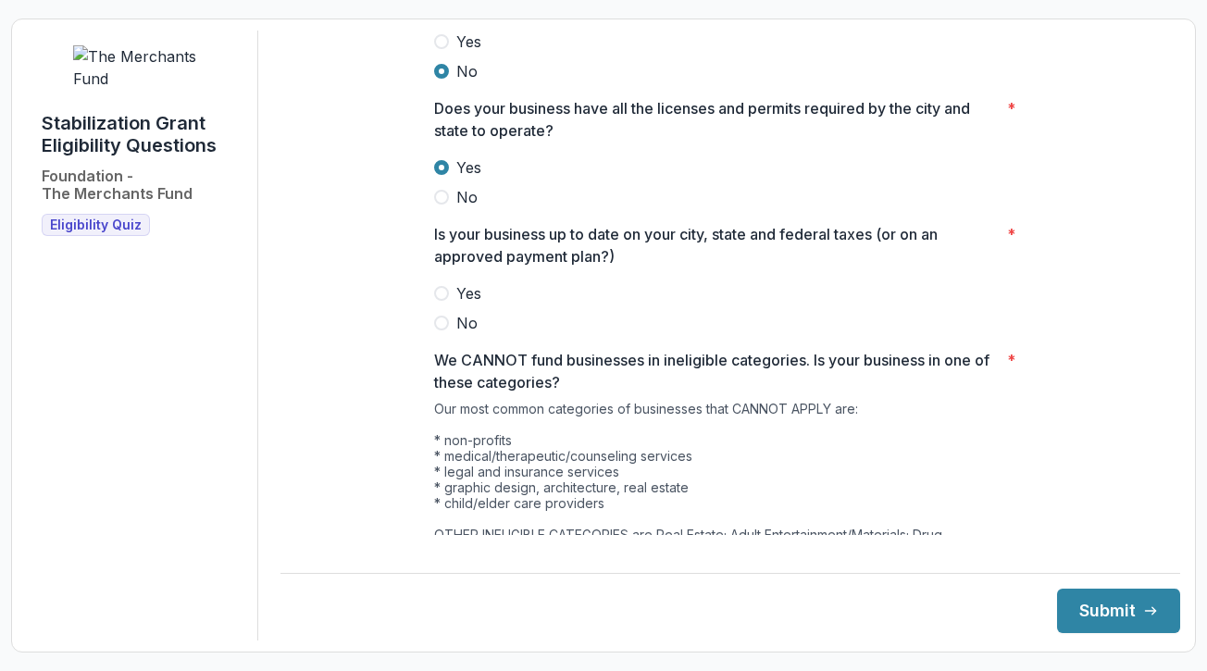
scroll to position [802, 0]
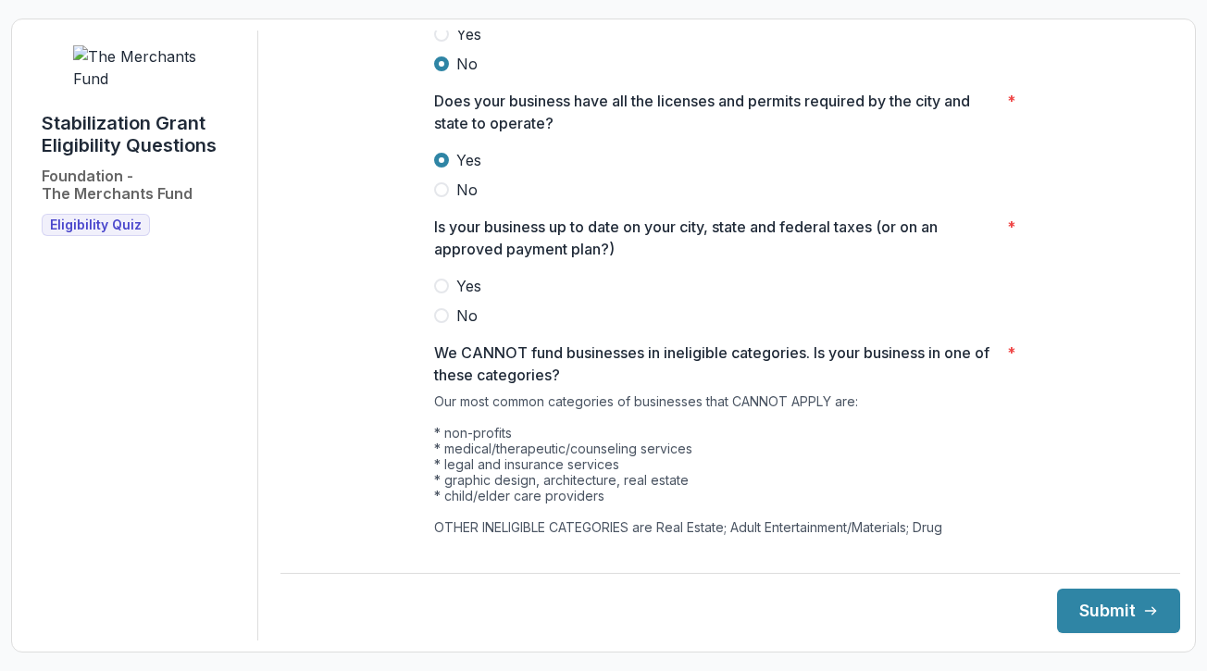
click at [443, 293] on span at bounding box center [441, 286] width 15 height 15
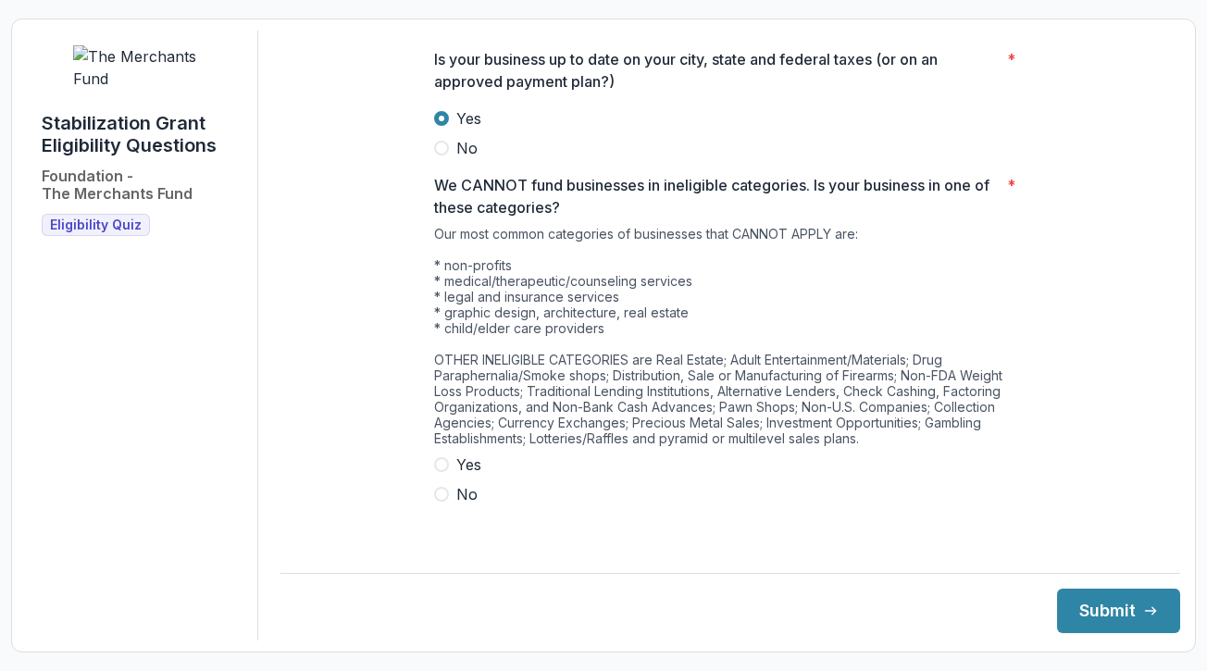
scroll to position [969, 0]
click at [447, 477] on label "Yes" at bounding box center [730, 465] width 592 height 22
click at [1095, 608] on button "Submit" at bounding box center [1118, 610] width 123 height 44
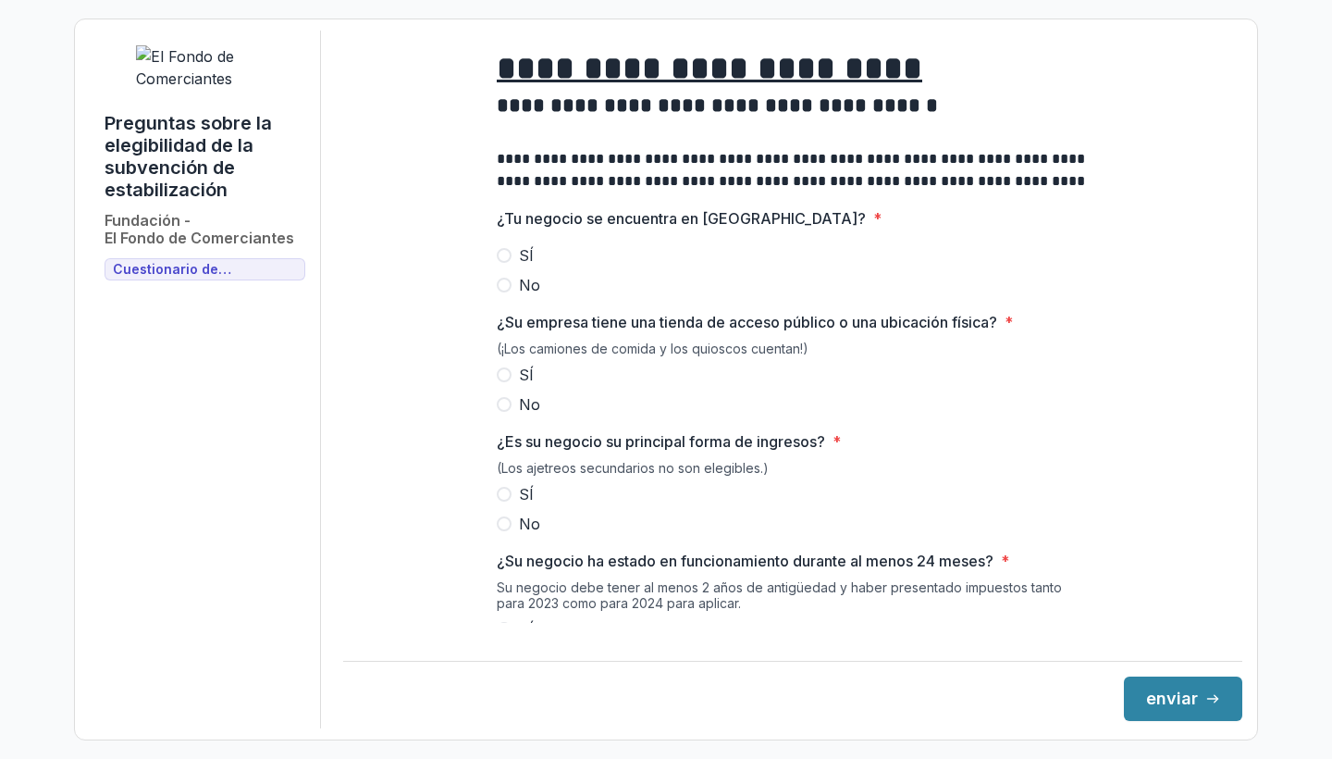
click at [501, 263] on span at bounding box center [504, 255] width 15 height 15
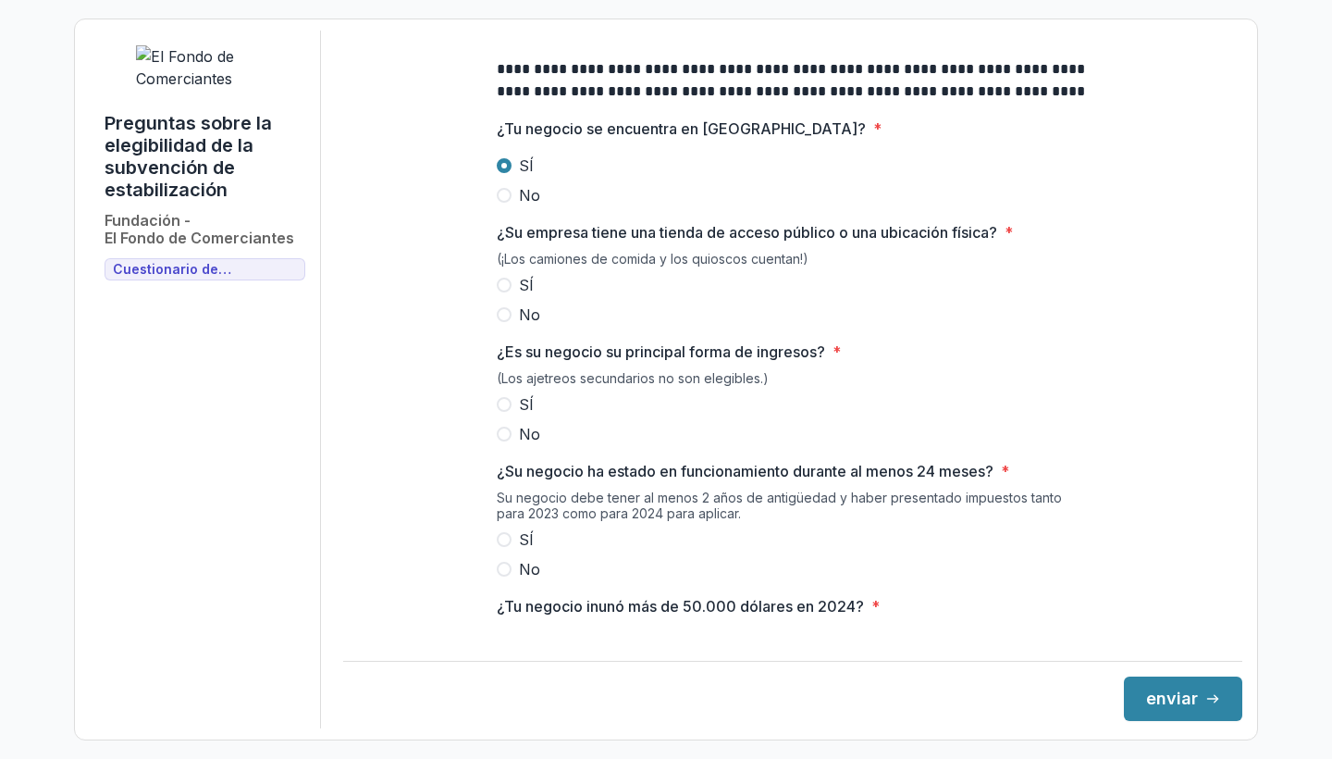
scroll to position [94, 0]
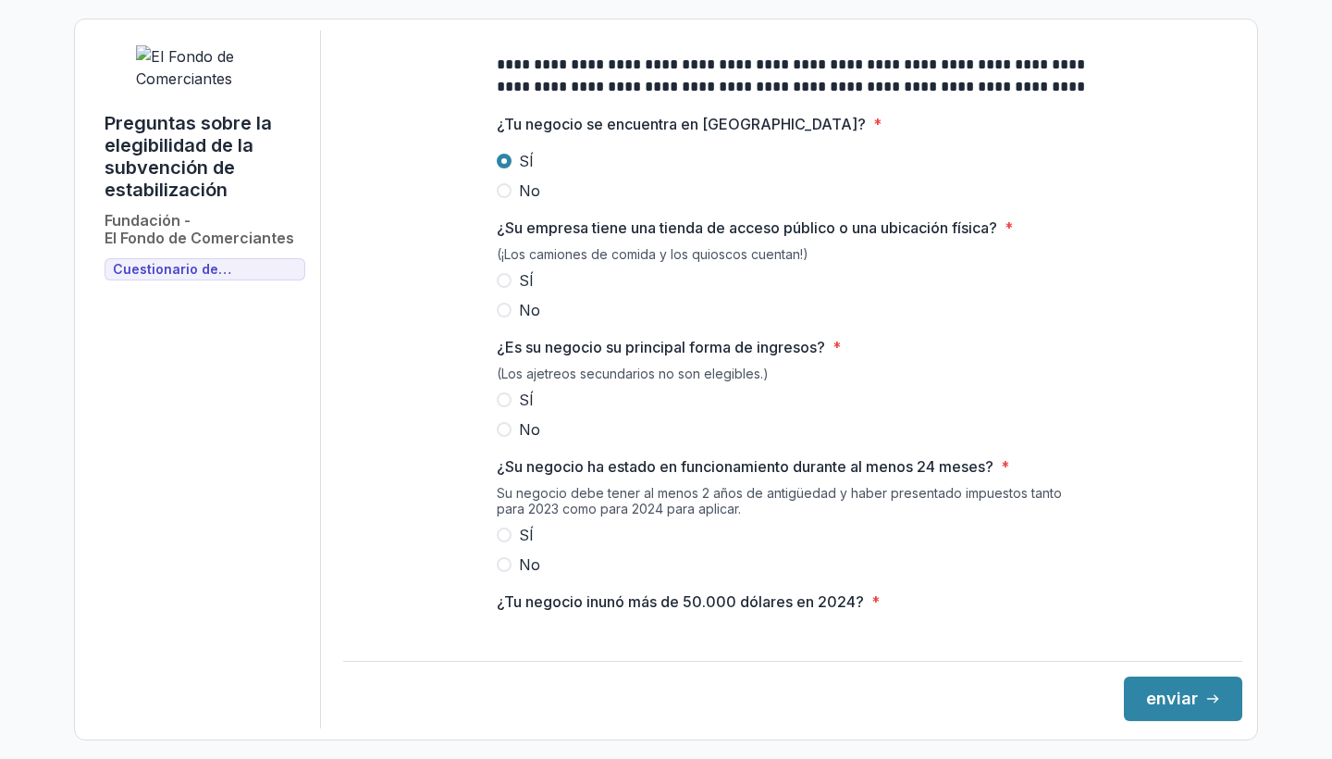
click at [503, 288] on span at bounding box center [504, 280] width 15 height 15
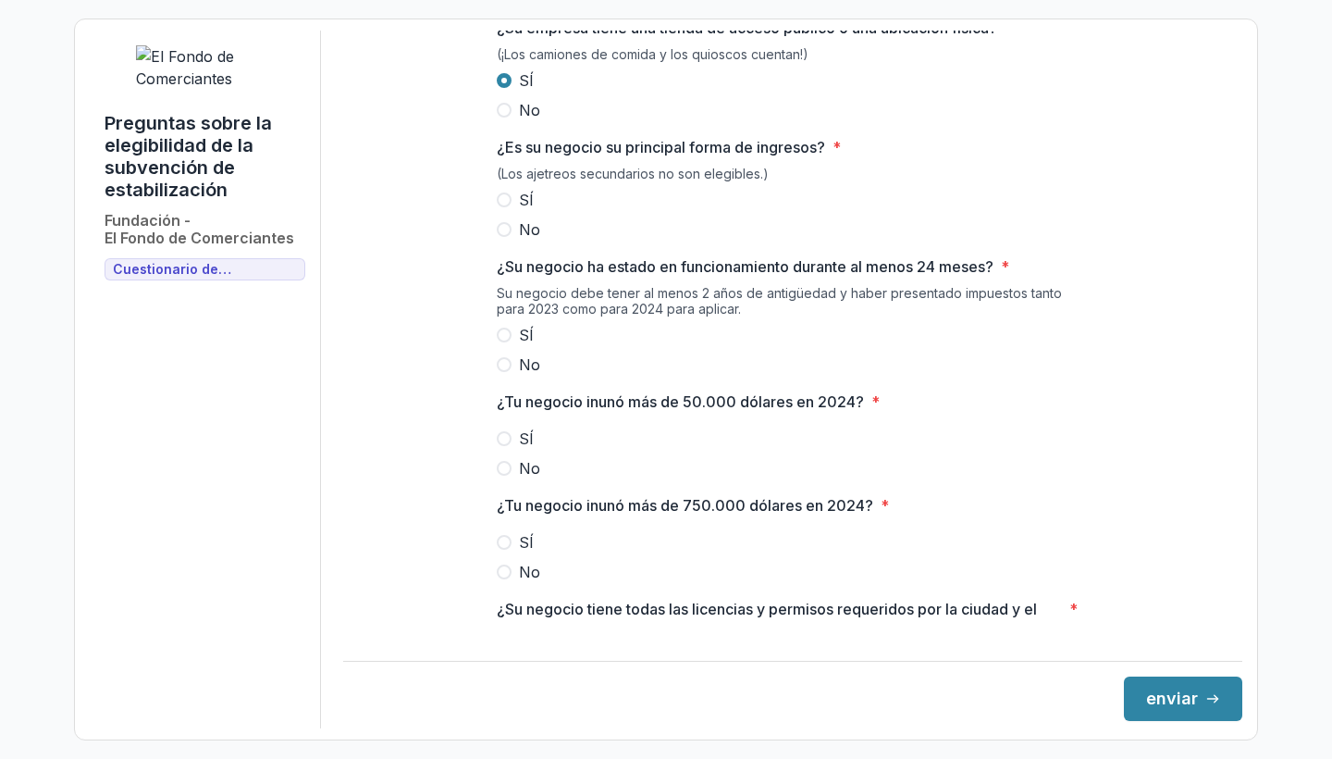
scroll to position [302, 0]
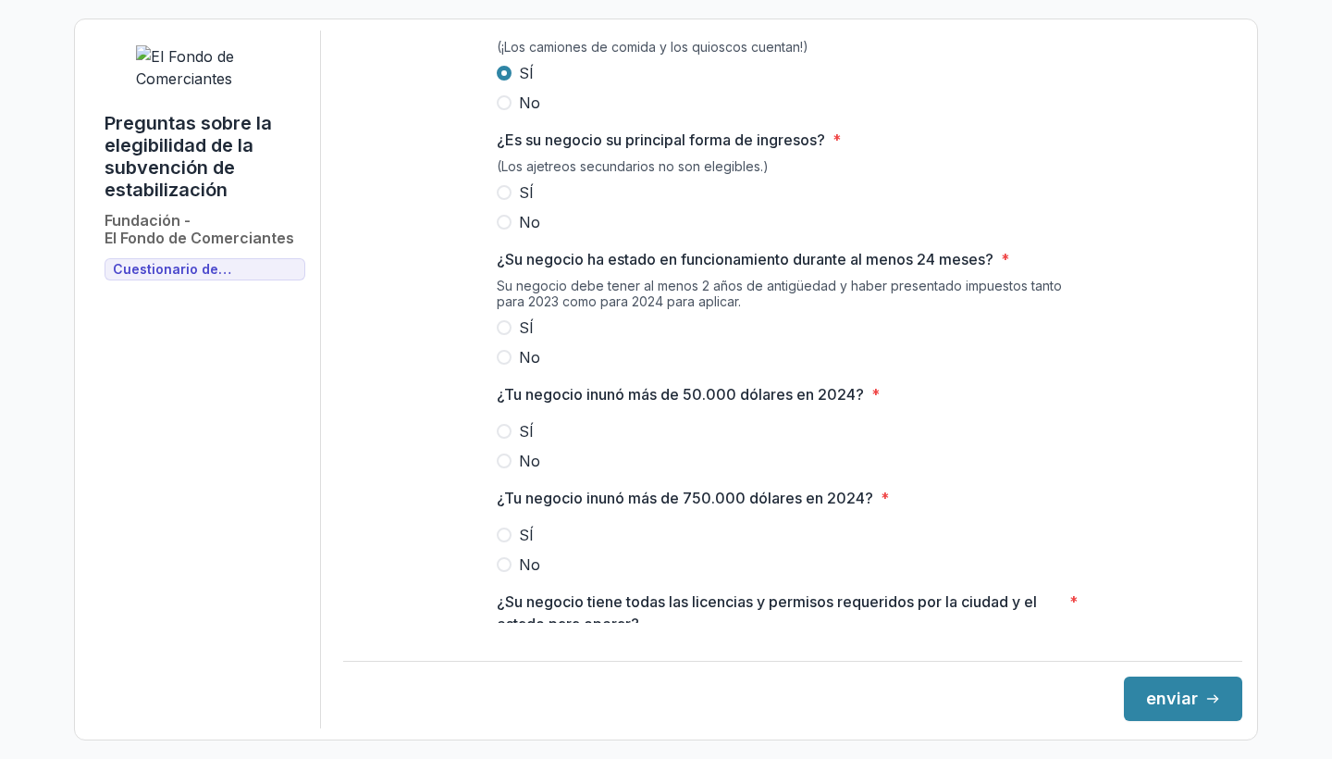
click at [506, 200] on span at bounding box center [504, 192] width 15 height 15
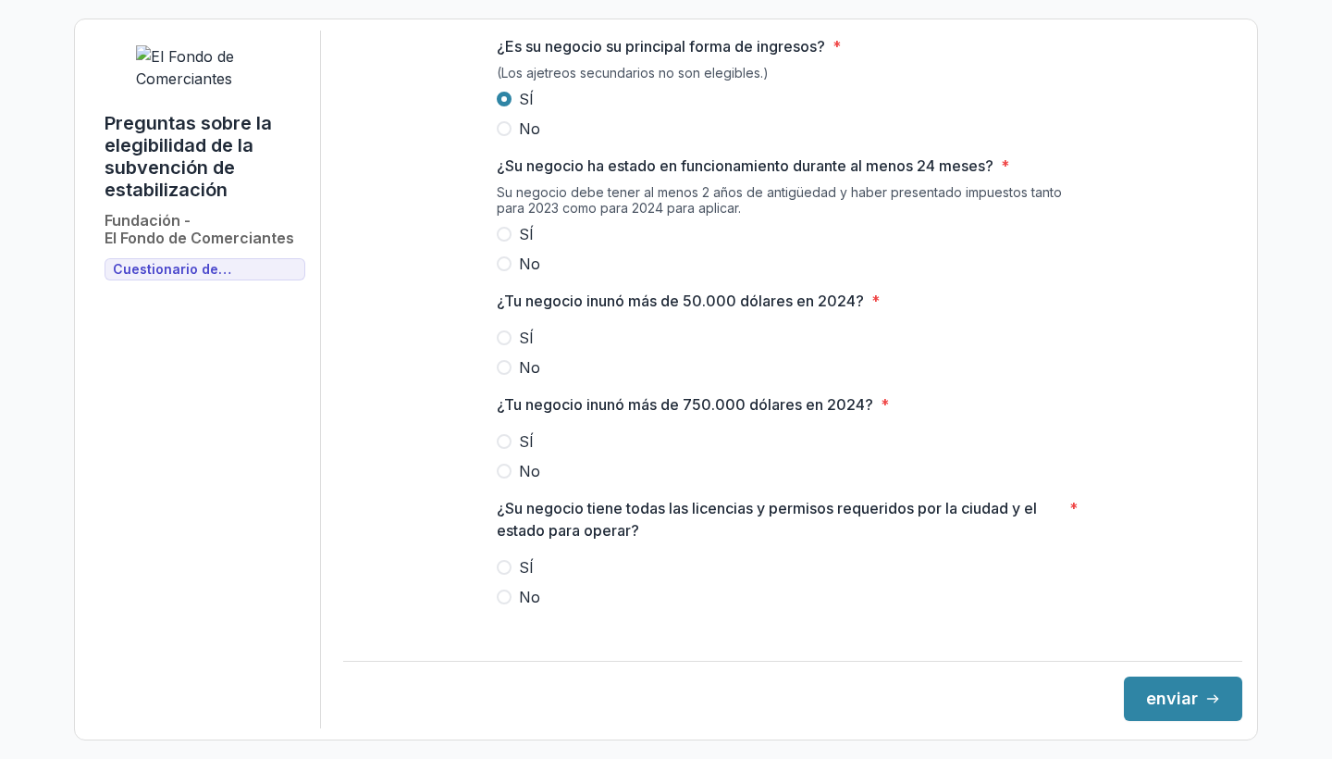
scroll to position [402, 0]
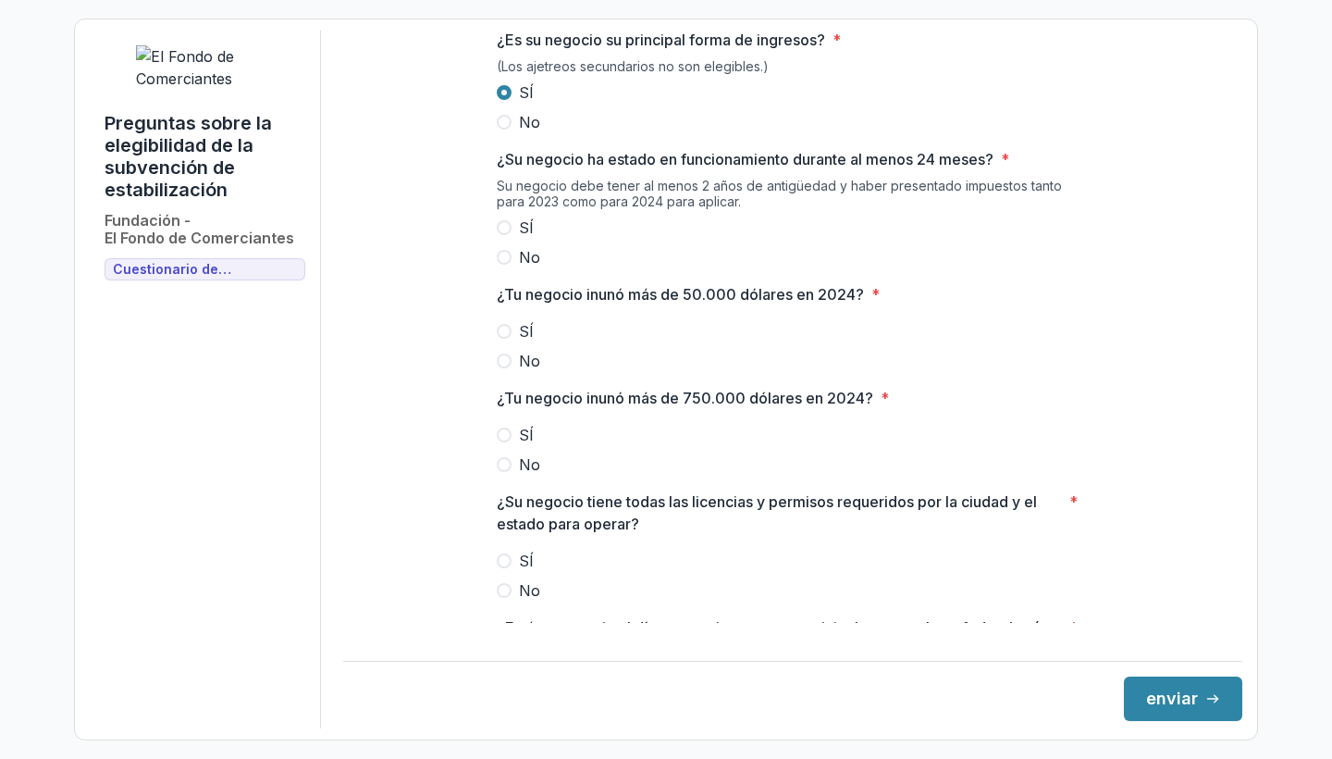
click at [509, 239] on label "SÍ" at bounding box center [793, 228] width 592 height 22
click at [503, 339] on span at bounding box center [504, 331] width 15 height 15
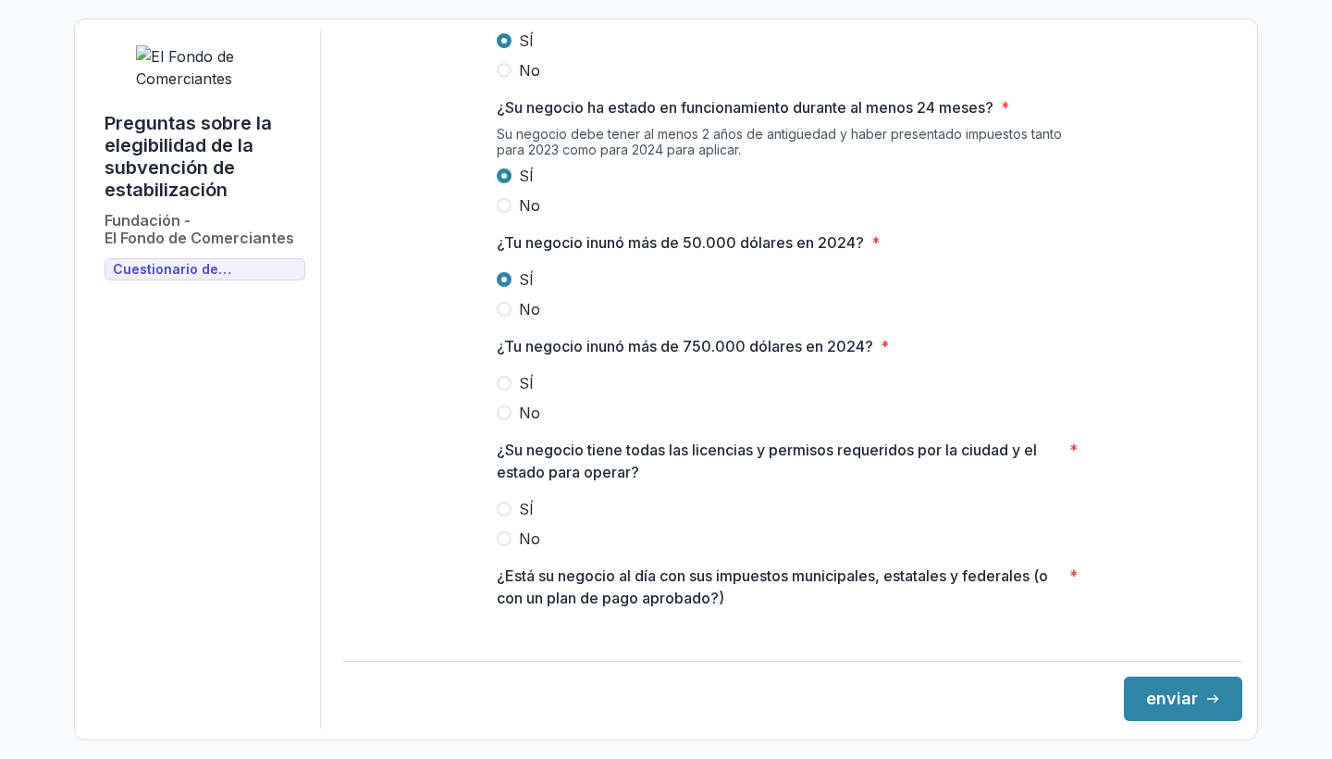
scroll to position [491, 0]
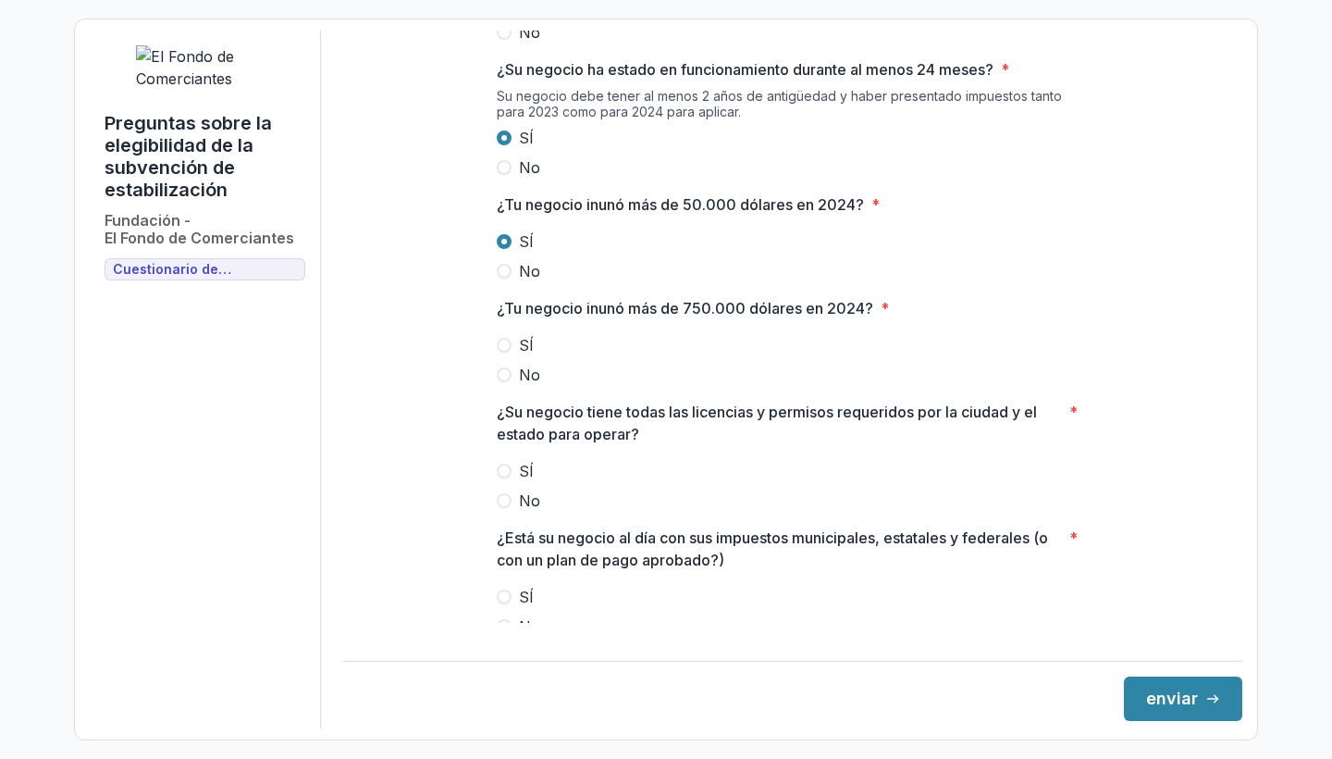
click at [503, 382] on span at bounding box center [504, 374] width 15 height 15
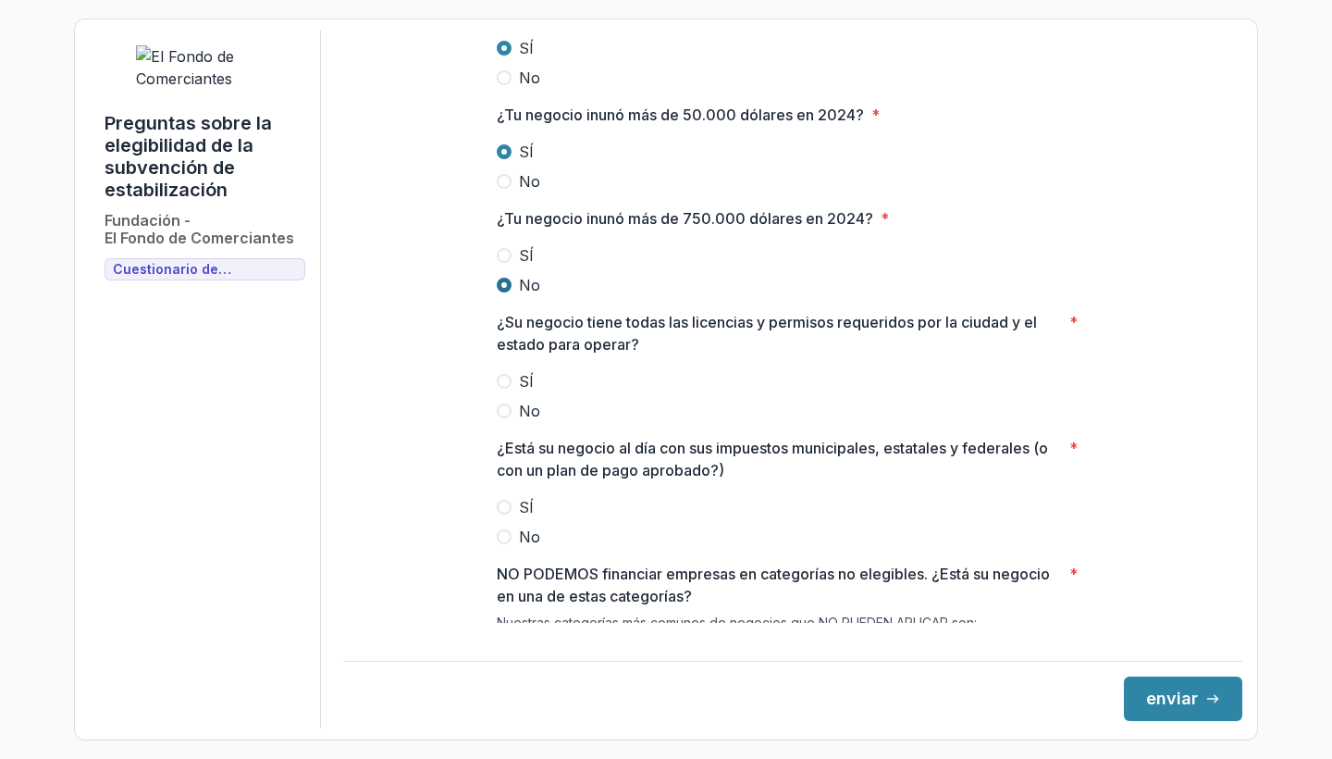
scroll to position [587, 0]
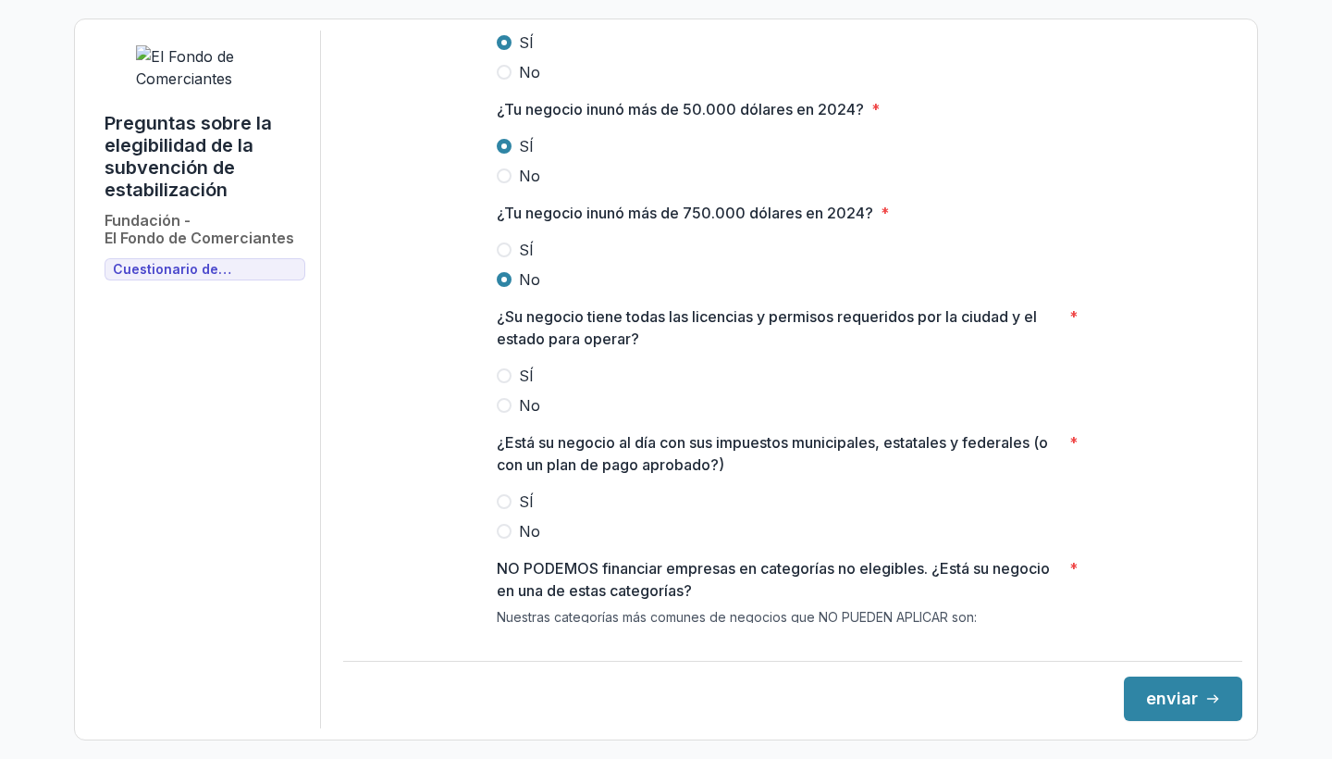
click at [501, 383] on span at bounding box center [504, 375] width 15 height 15
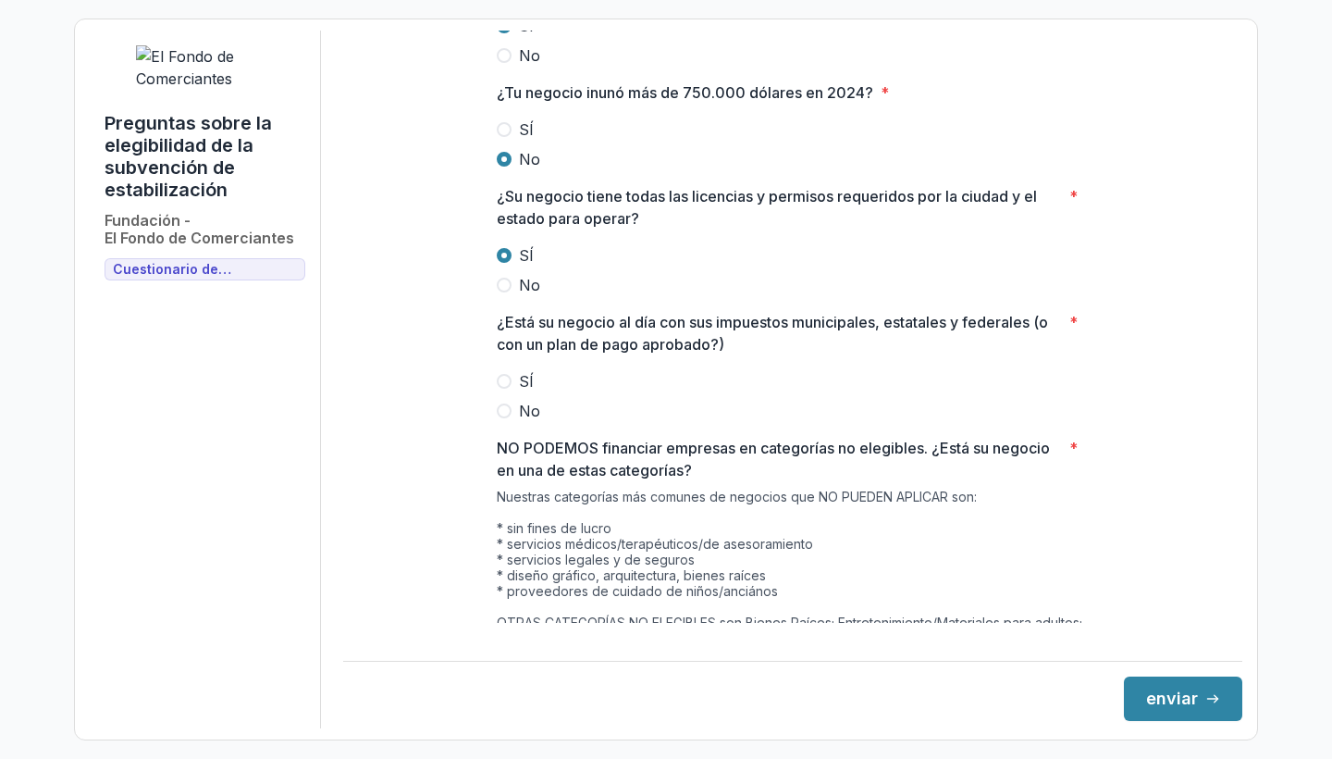
scroll to position [724, 0]
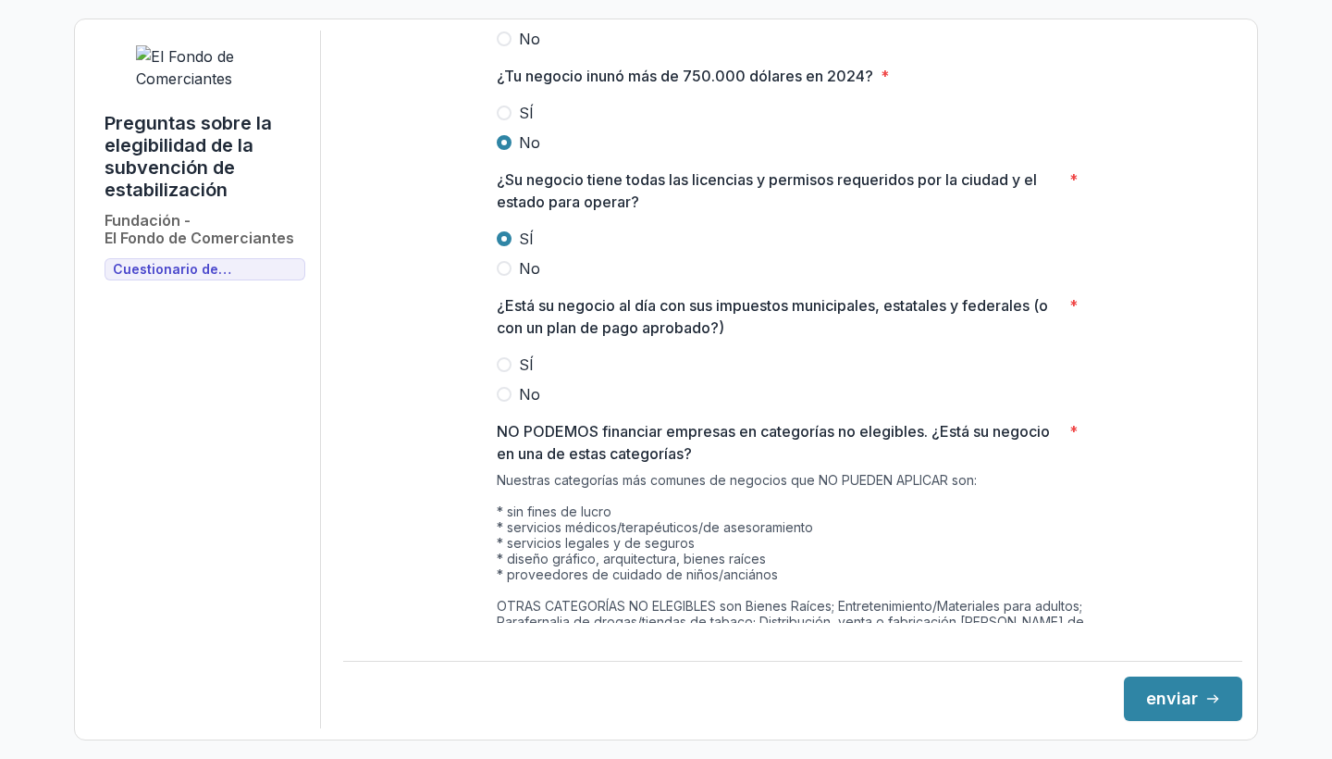
click at [505, 372] on span at bounding box center [504, 364] width 15 height 15
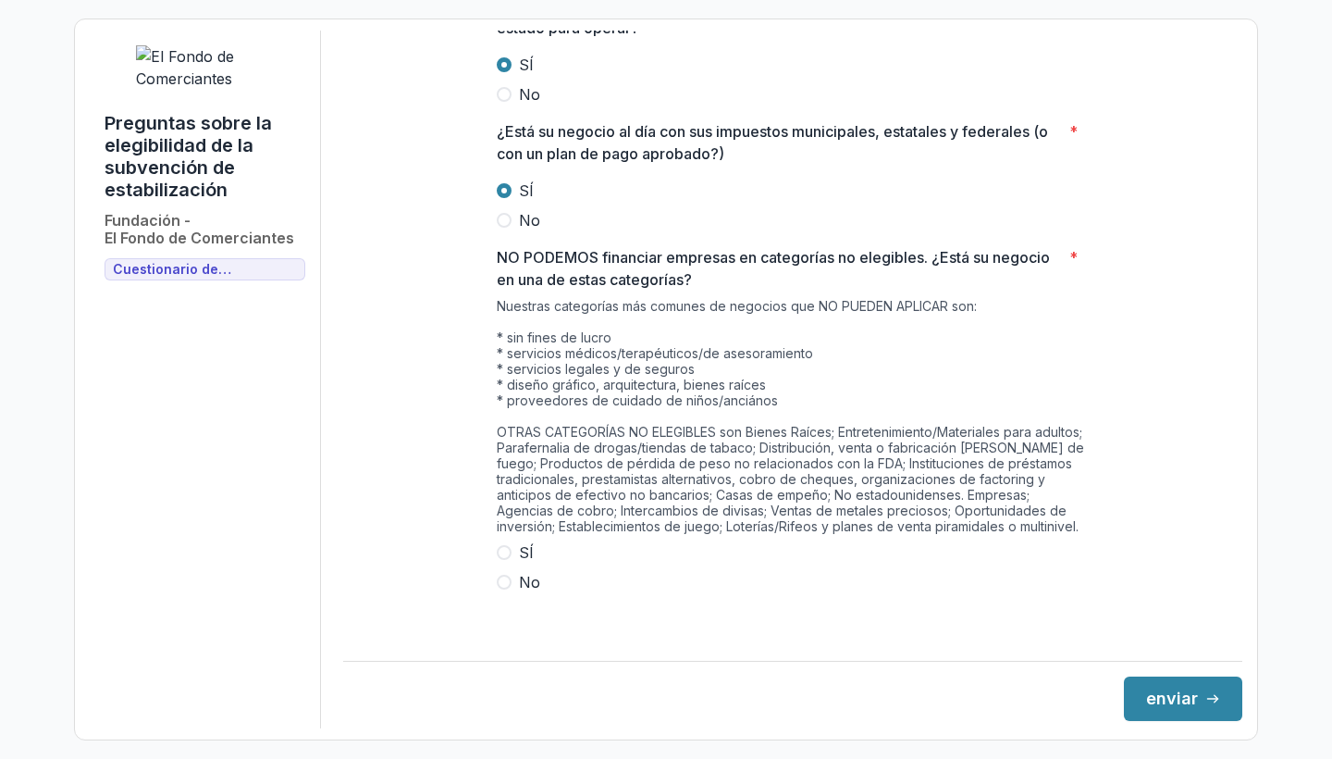
scroll to position [897, 0]
click at [503, 590] on span at bounding box center [504, 583] width 15 height 15
click at [1149, 702] on button "enviar" at bounding box center [1183, 698] width 118 height 44
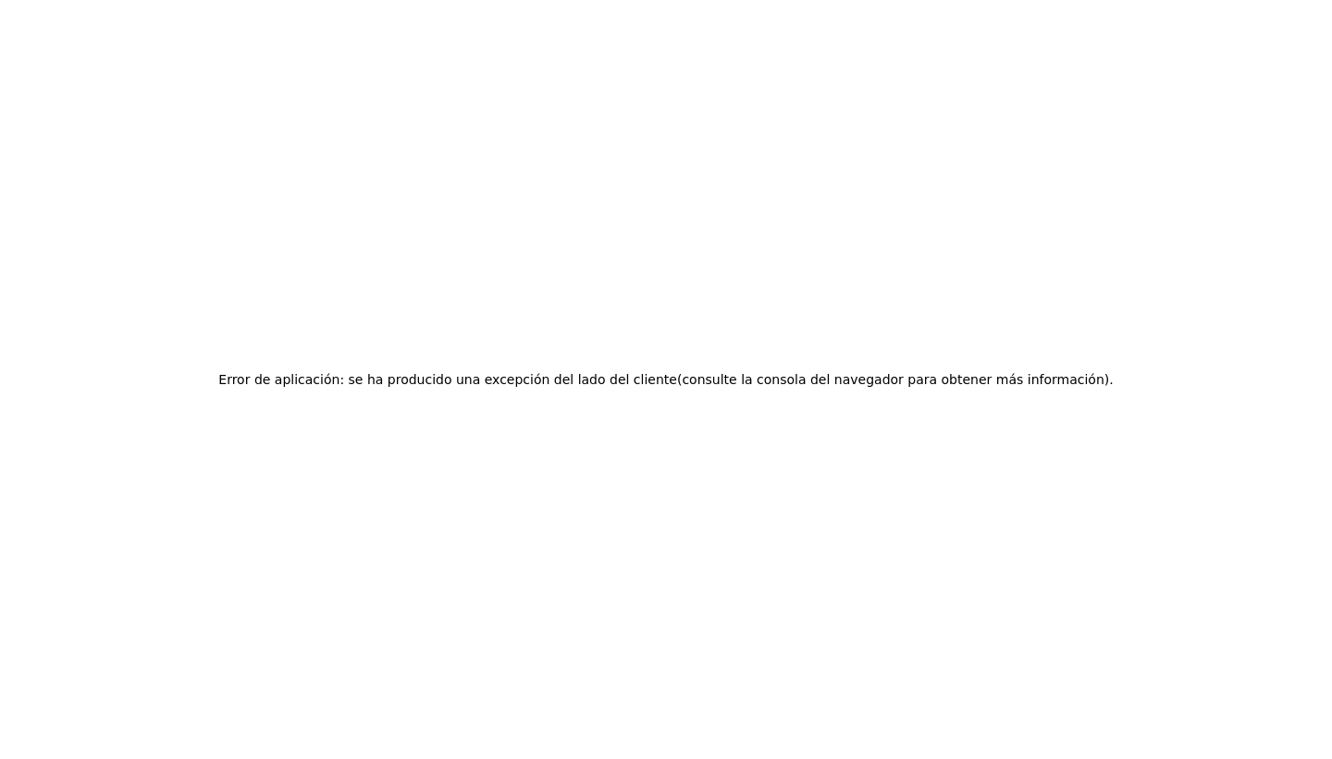
click at [859, 381] on h2 "Error de aplicación: se ha producido una excepción del lado del cliente (consul…" at bounding box center [665, 379] width 895 height 26
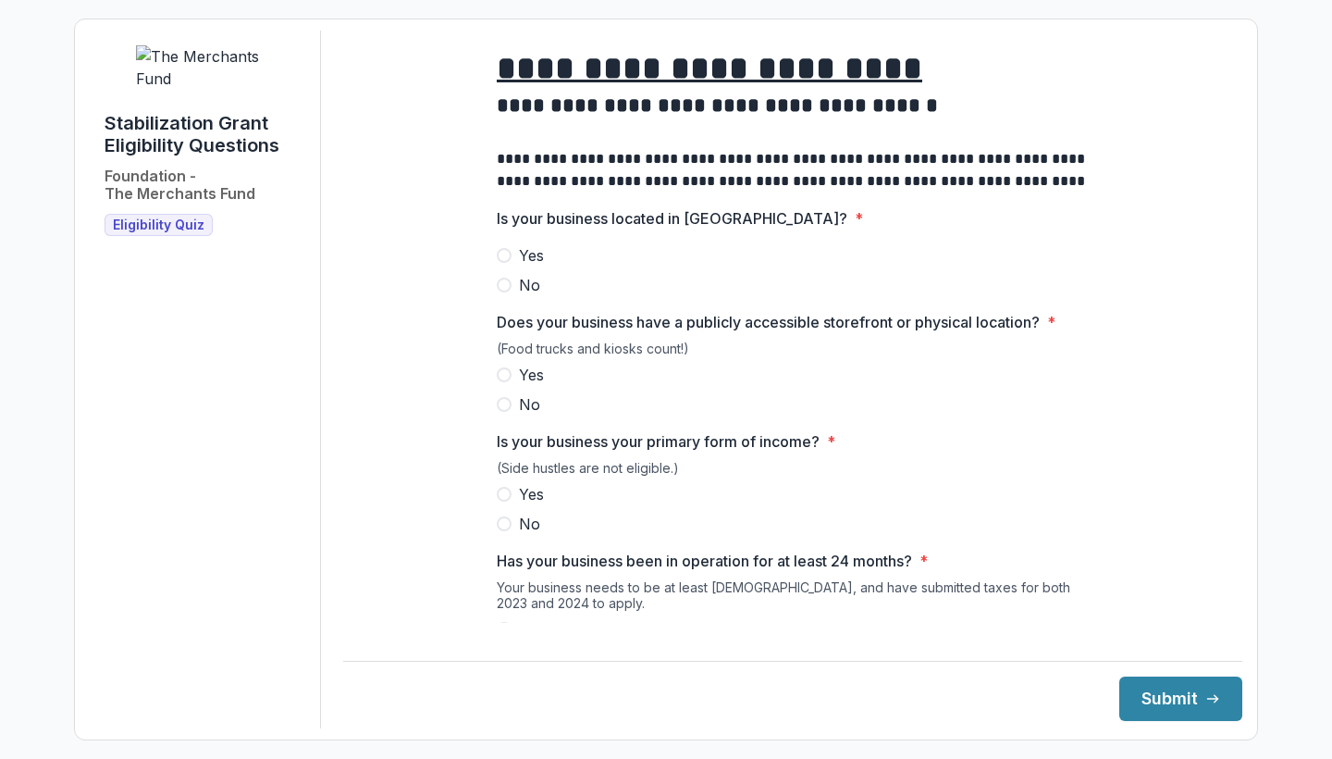
click at [501, 263] on span at bounding box center [504, 255] width 15 height 15
click at [503, 386] on label "Yes" at bounding box center [793, 375] width 592 height 22
click at [509, 505] on label "Yes" at bounding box center [793, 494] width 592 height 22
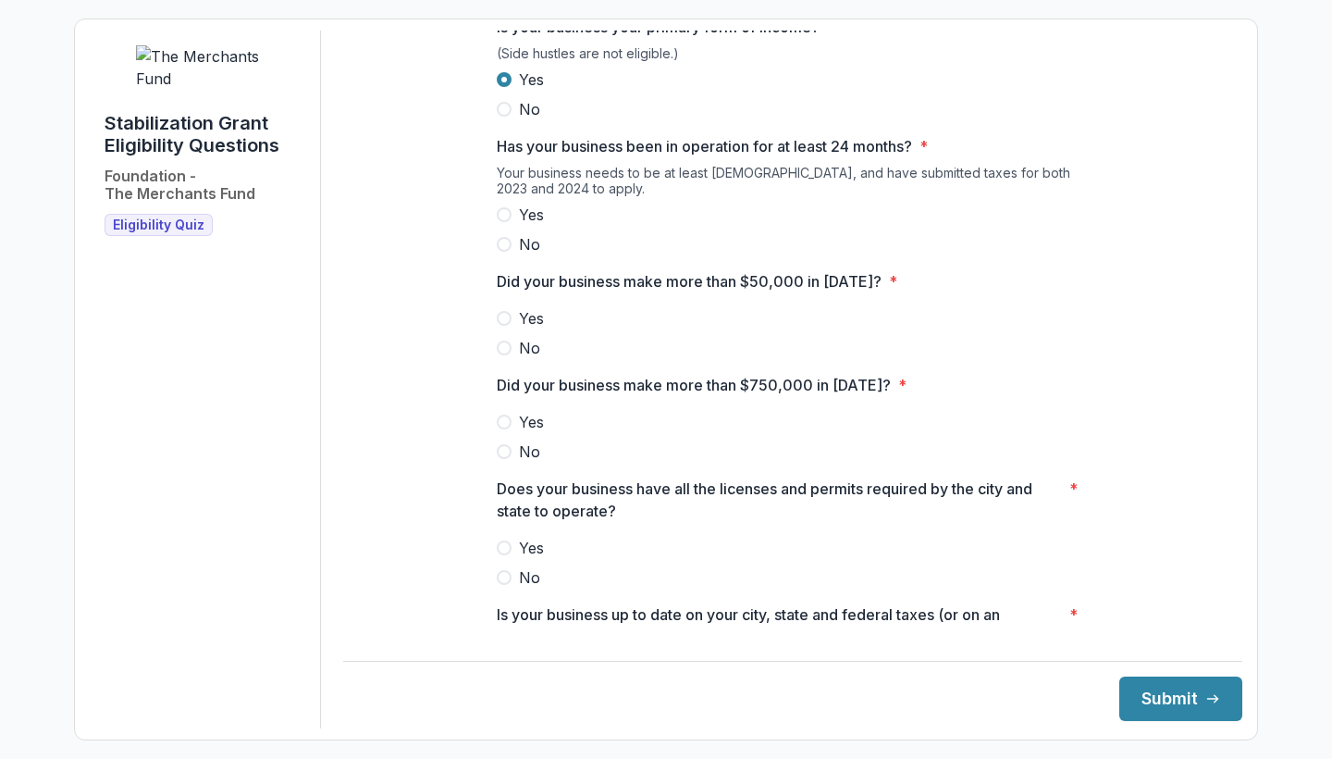
scroll to position [423, 0]
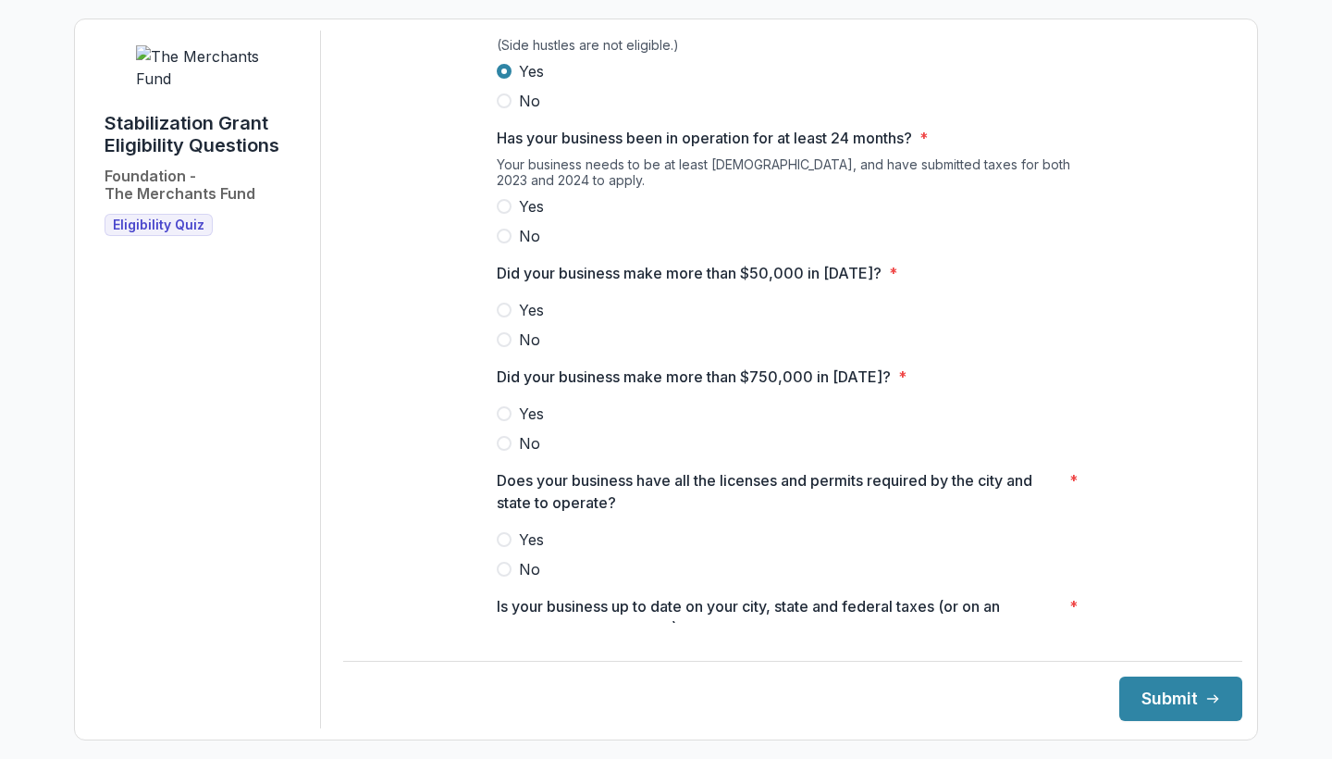
click at [503, 214] on span at bounding box center [504, 206] width 15 height 15
click at [507, 317] on span at bounding box center [504, 310] width 15 height 15
click at [499, 451] on span at bounding box center [504, 443] width 15 height 15
click at [498, 547] on span at bounding box center [504, 539] width 15 height 15
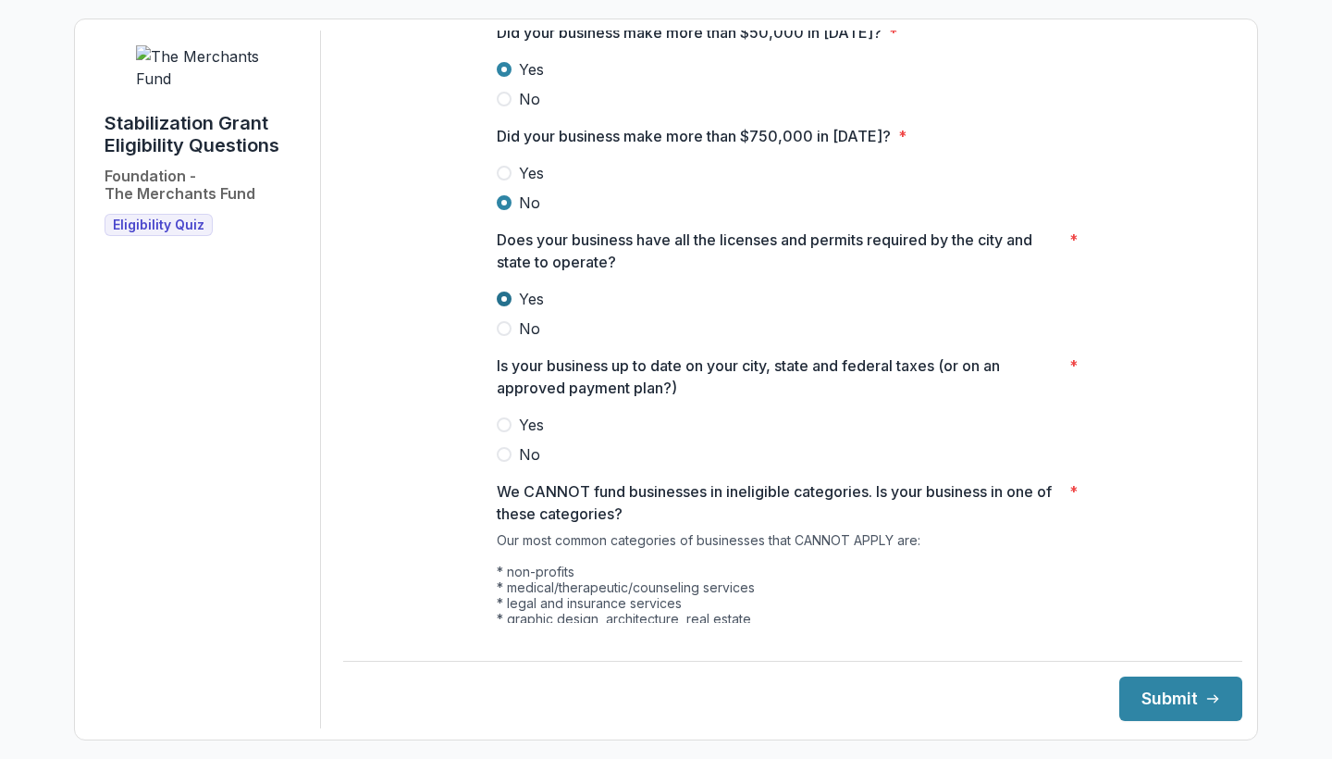
scroll to position [701, 0]
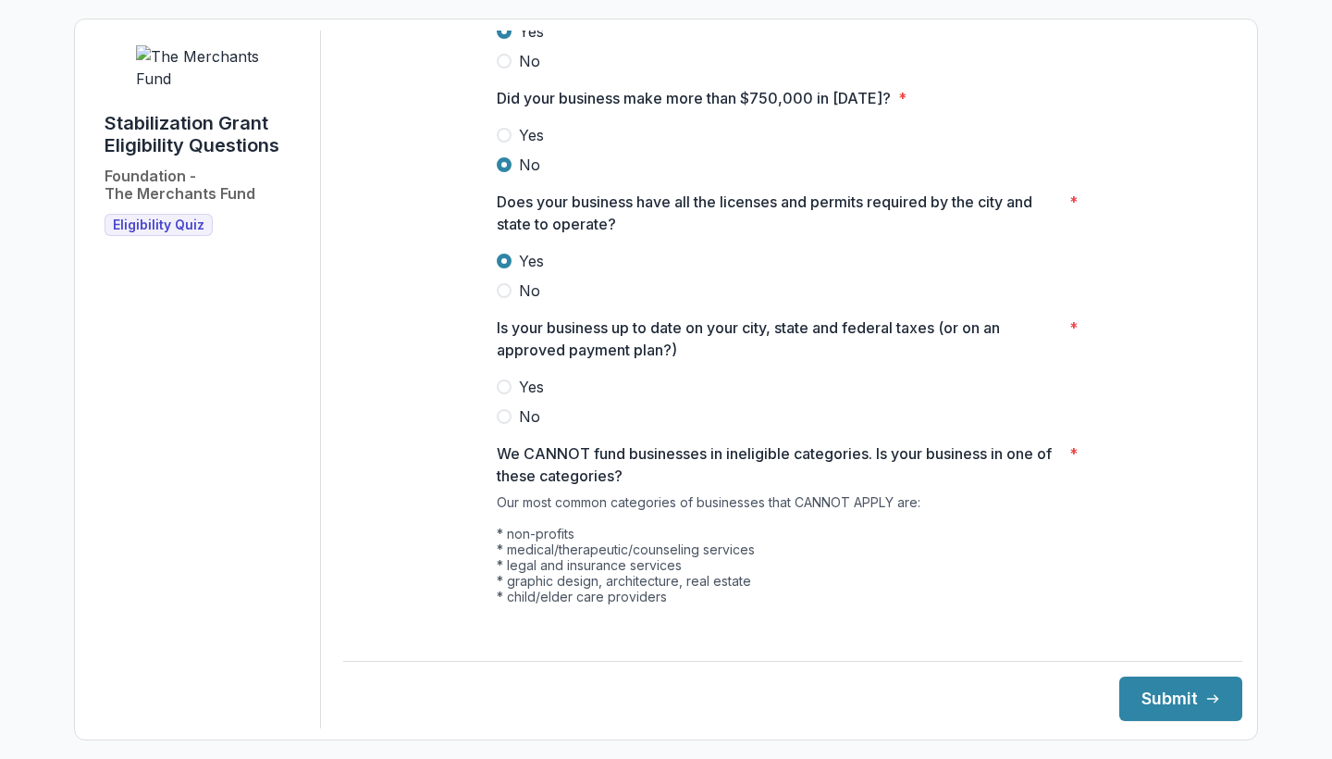
click at [506, 394] on span at bounding box center [504, 386] width 15 height 15
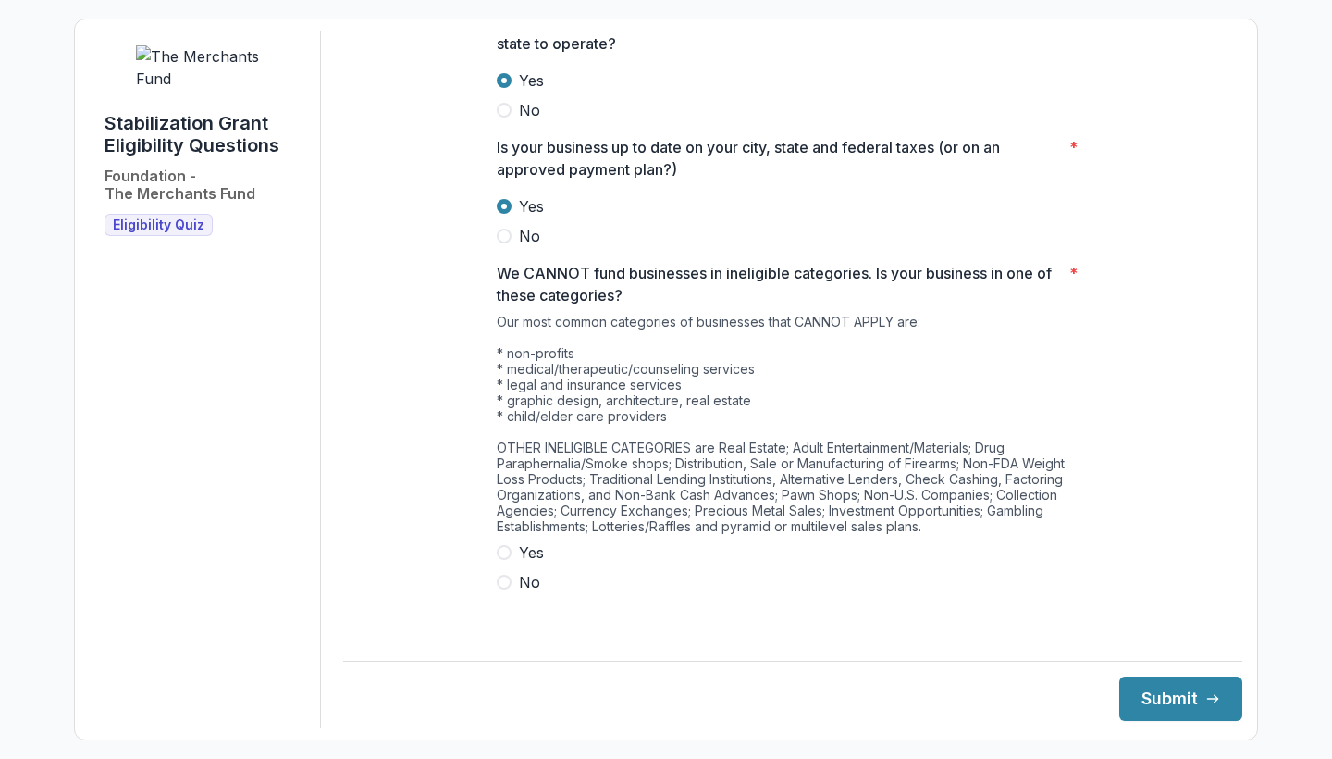
scroll to position [881, 0]
click at [504, 590] on span at bounding box center [504, 583] width 15 height 15
click at [1128, 702] on button "Submit" at bounding box center [1181, 698] width 123 height 44
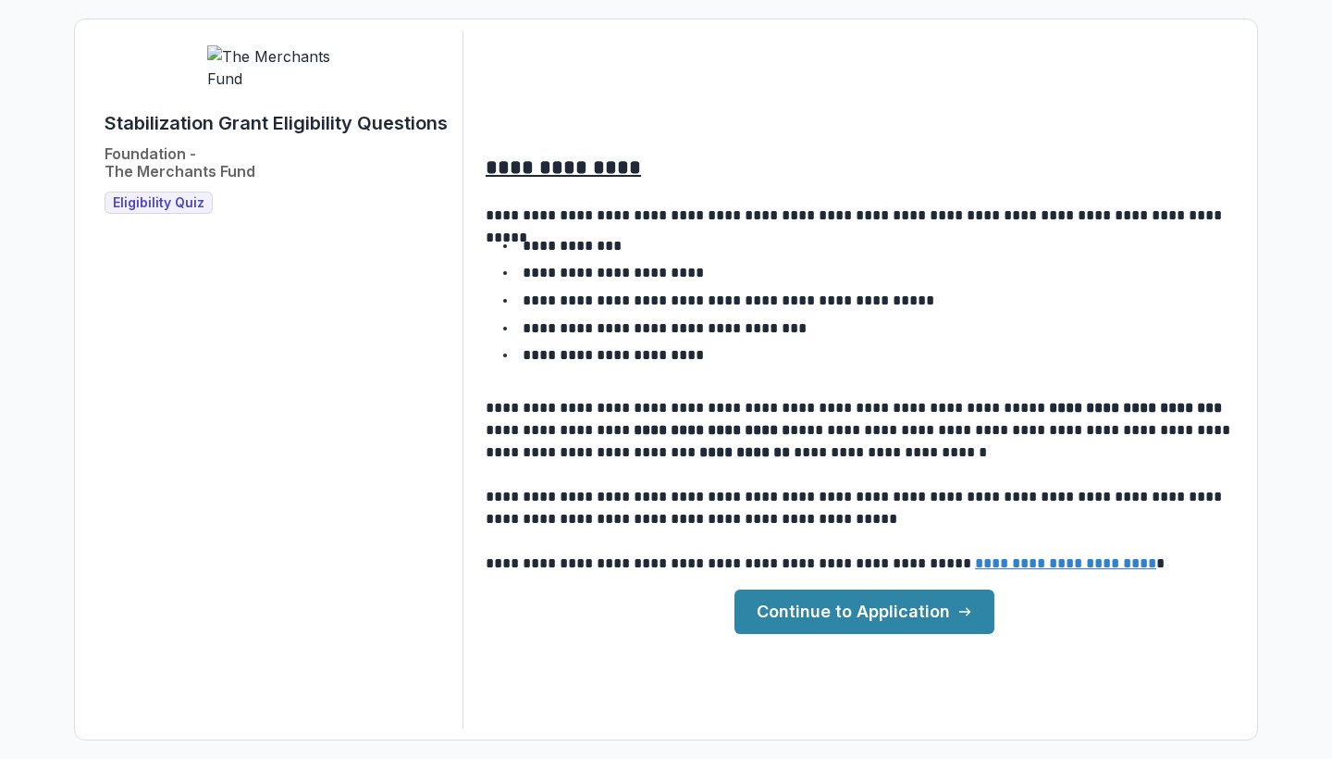
click at [925, 601] on link "Continue to Application" at bounding box center [865, 611] width 260 height 44
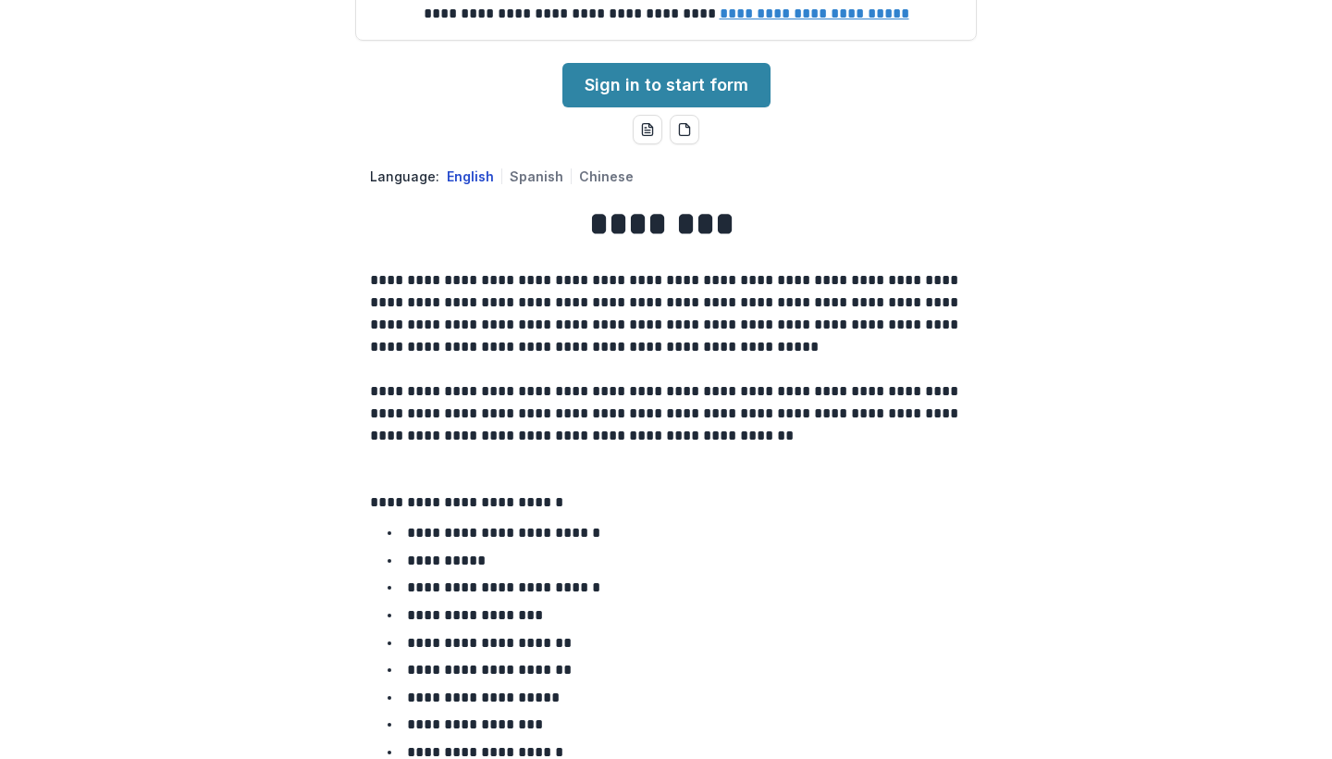
scroll to position [238, 0]
